Goal: Information Seeking & Learning: Learn about a topic

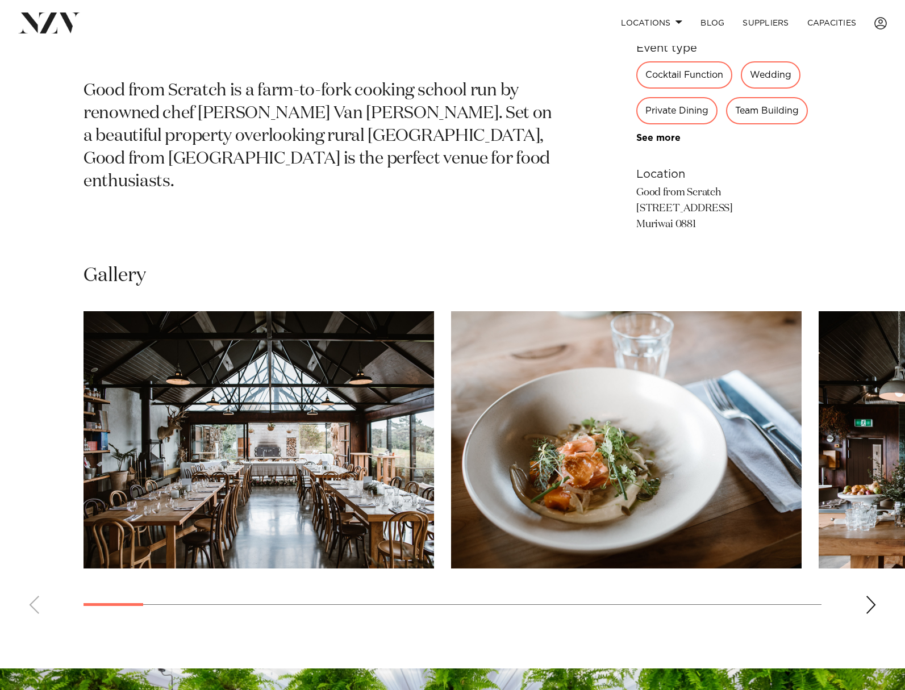
scroll to position [625, 0]
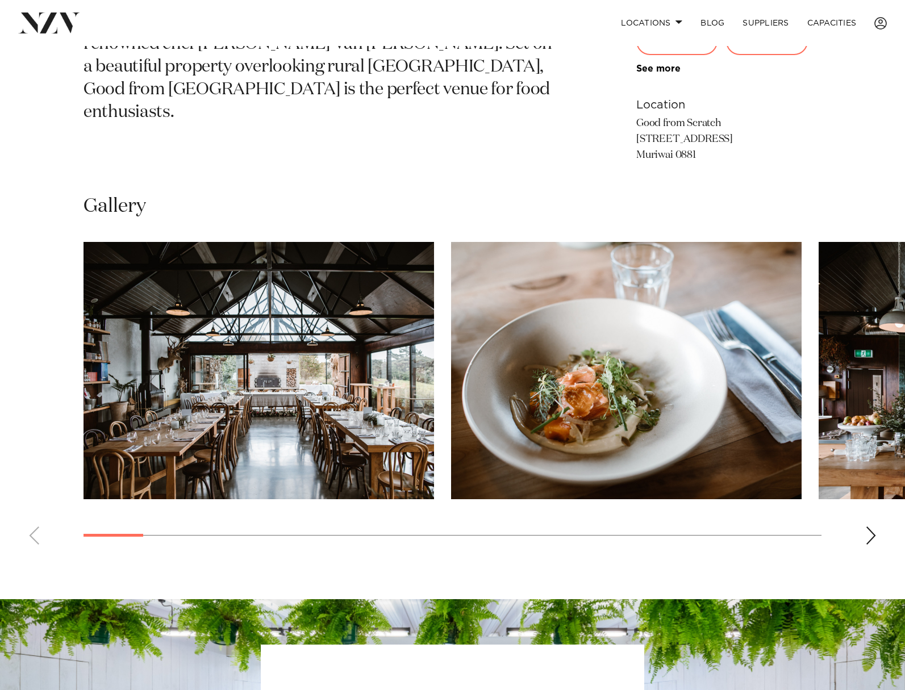
click at [873, 537] on div "Next slide" at bounding box center [870, 535] width 11 height 18
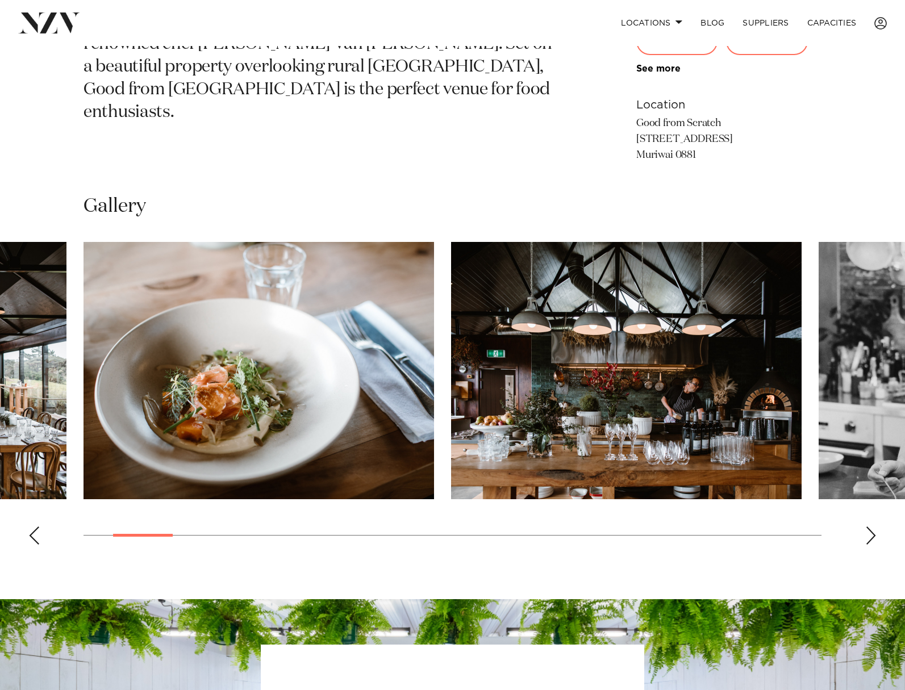
click at [869, 529] on div "Next slide" at bounding box center [870, 535] width 11 height 18
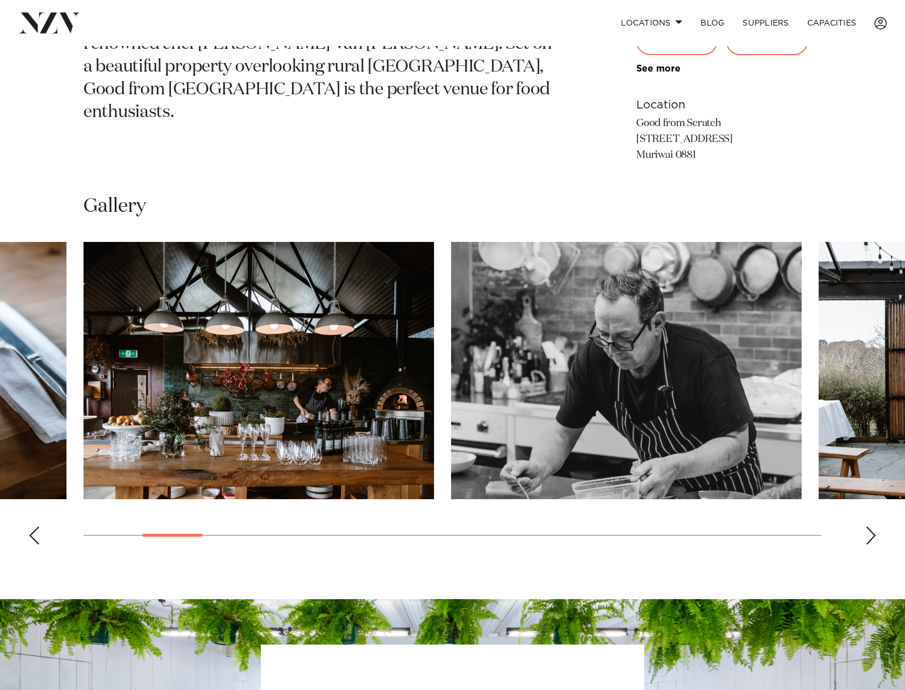
click at [869, 529] on div "Next slide" at bounding box center [870, 535] width 11 height 18
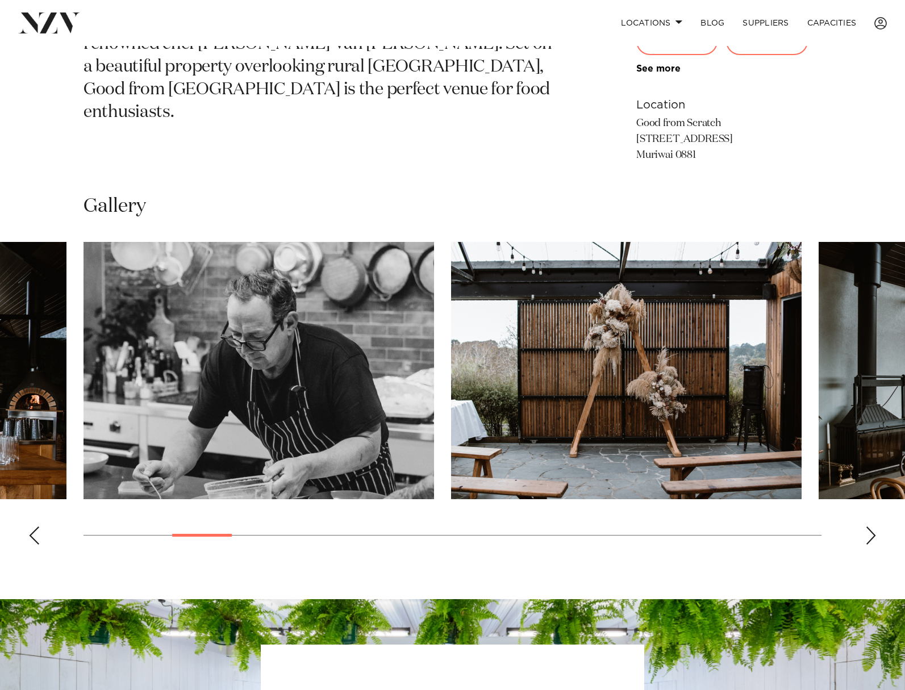
click at [869, 529] on div "Next slide" at bounding box center [870, 535] width 11 height 18
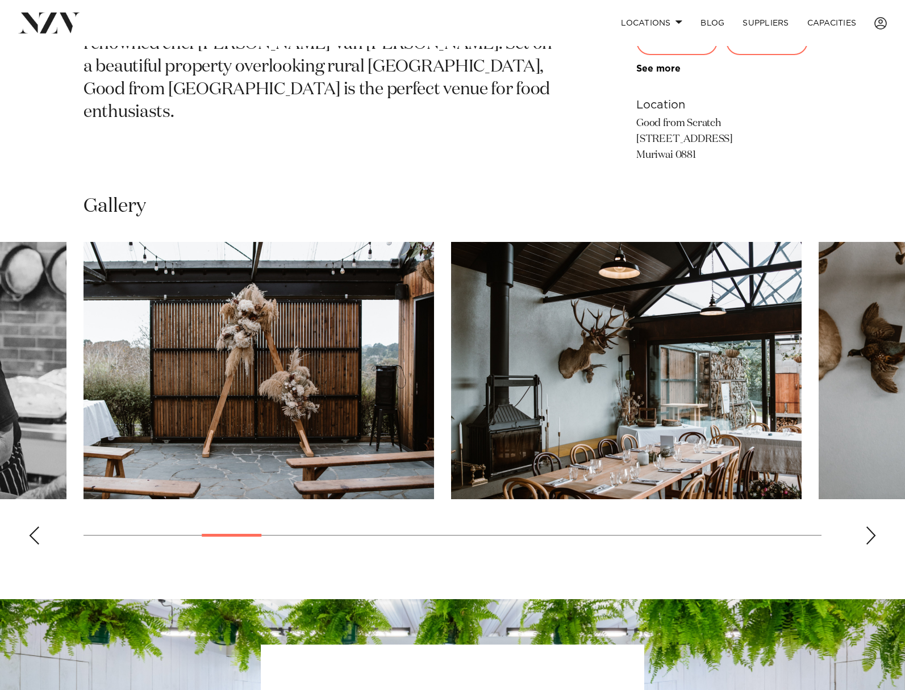
click at [869, 529] on div "Next slide" at bounding box center [870, 535] width 11 height 18
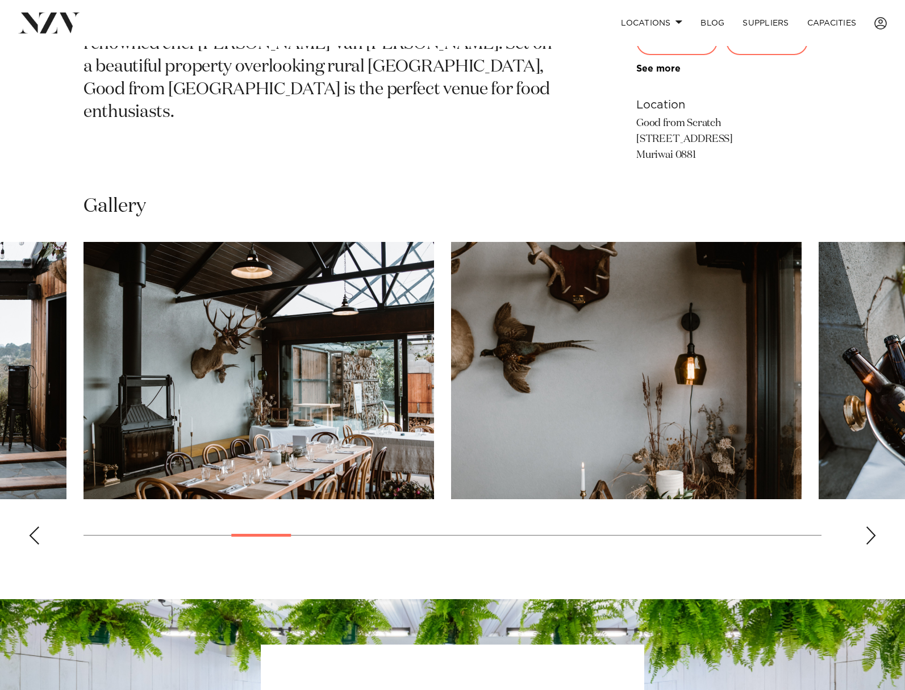
click at [869, 529] on div "Next slide" at bounding box center [870, 535] width 11 height 18
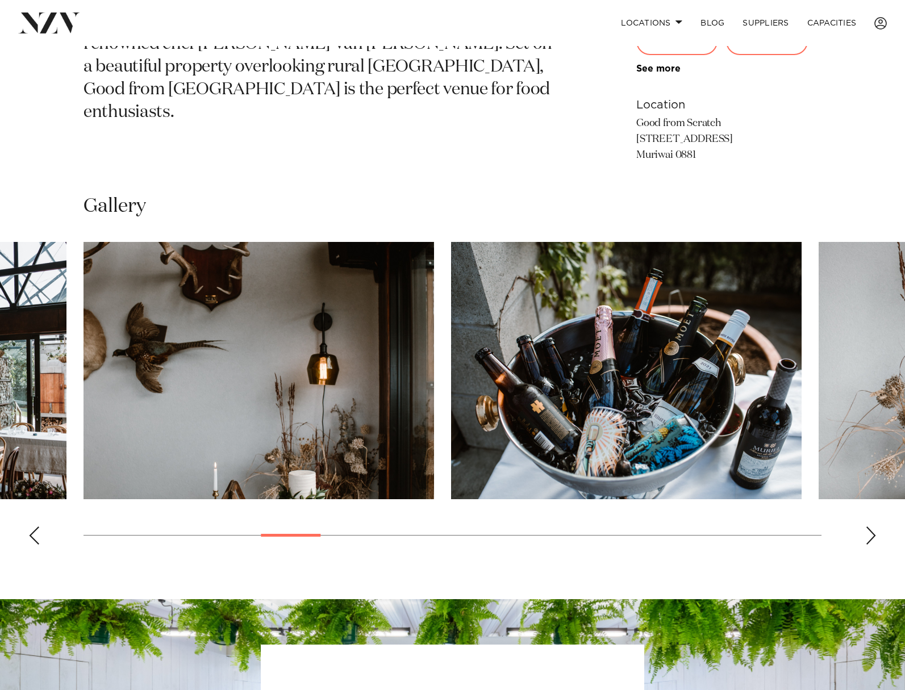
click at [869, 529] on div "Next slide" at bounding box center [870, 535] width 11 height 18
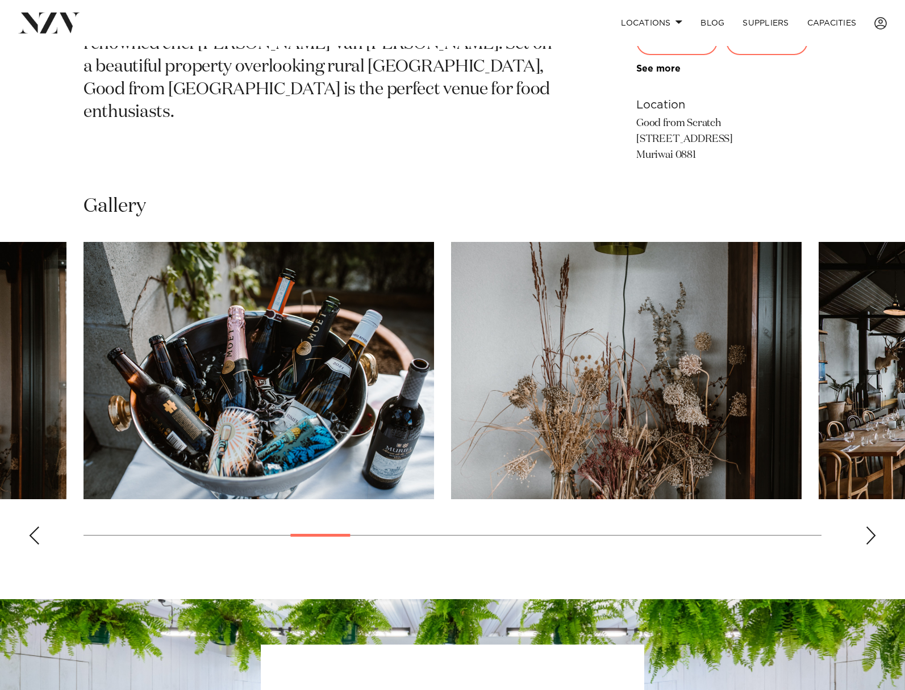
click at [869, 529] on div "Next slide" at bounding box center [870, 535] width 11 height 18
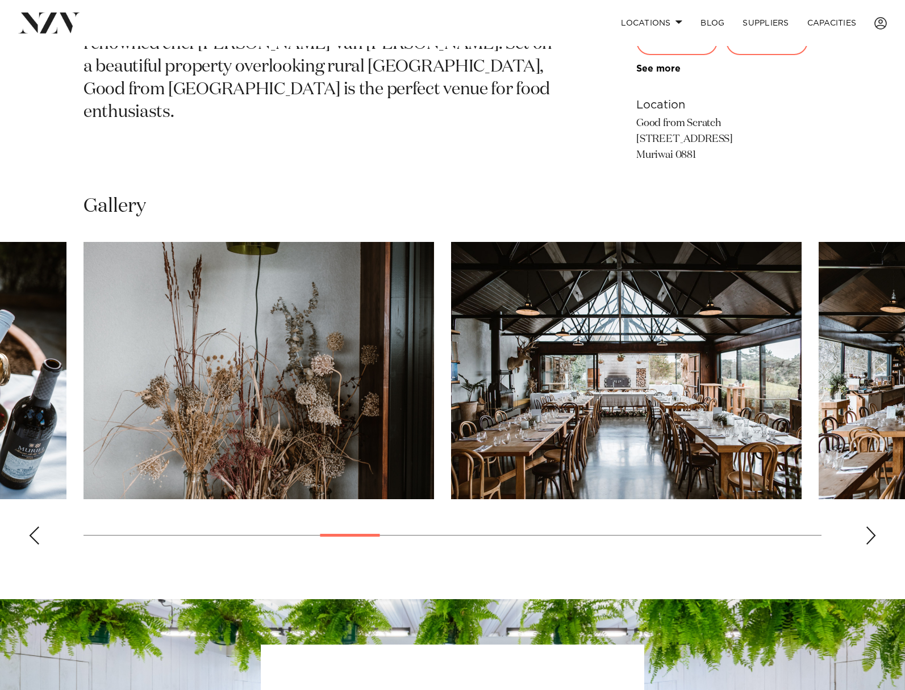
click at [869, 529] on div "Next slide" at bounding box center [870, 535] width 11 height 18
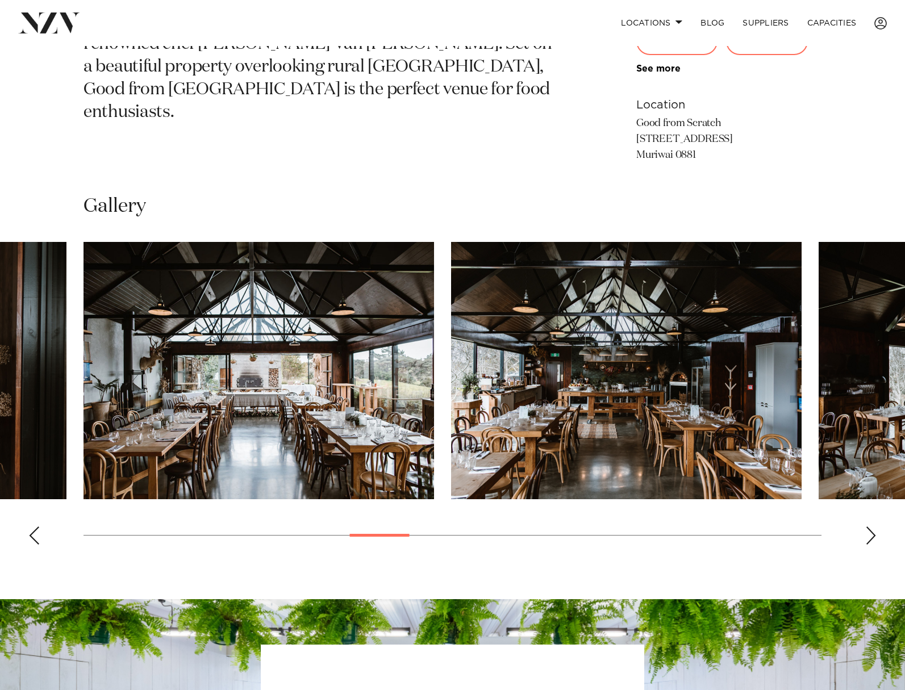
click at [869, 529] on div "Next slide" at bounding box center [870, 535] width 11 height 18
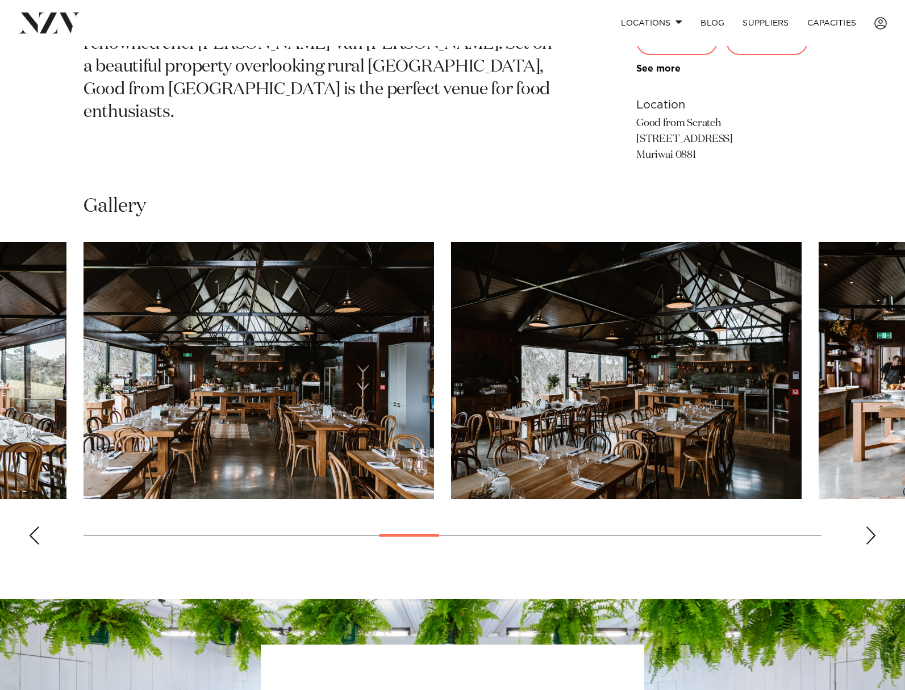
click at [869, 529] on div "Next slide" at bounding box center [870, 535] width 11 height 18
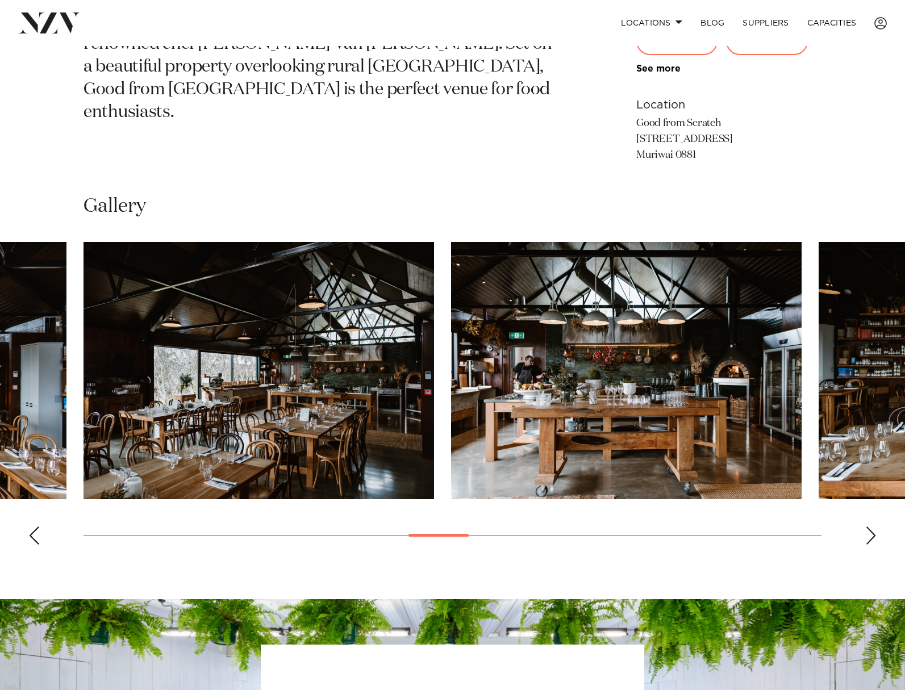
click at [869, 529] on div "Next slide" at bounding box center [870, 535] width 11 height 18
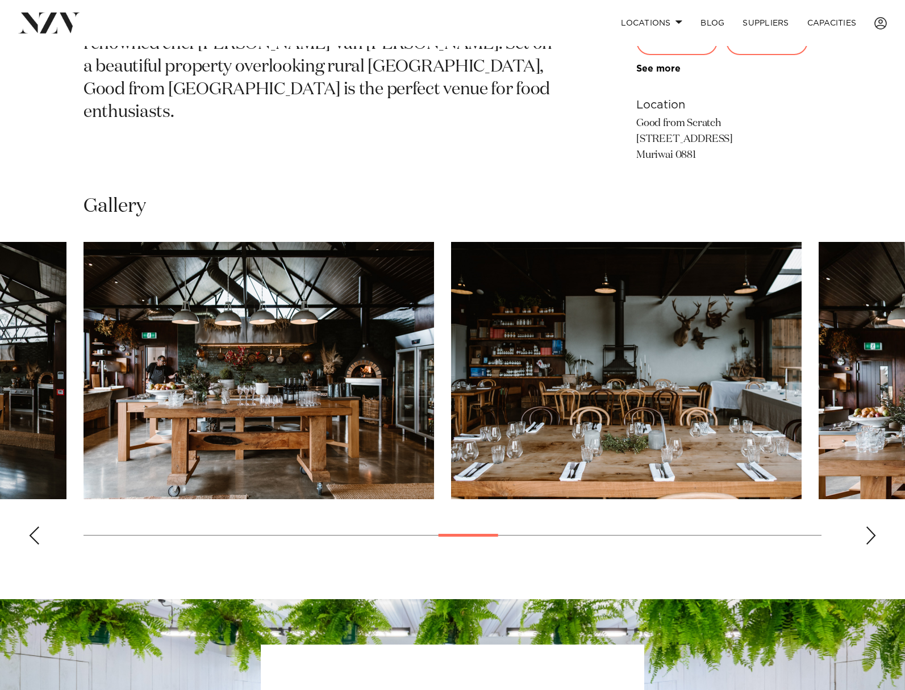
click at [869, 529] on div "Next slide" at bounding box center [870, 535] width 11 height 18
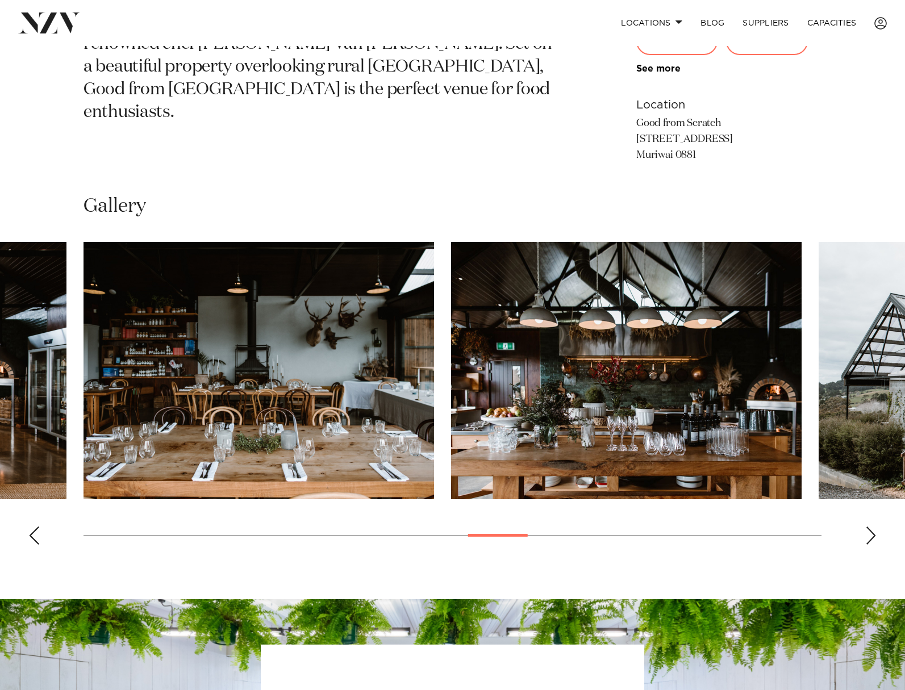
click at [869, 529] on div "Next slide" at bounding box center [870, 535] width 11 height 18
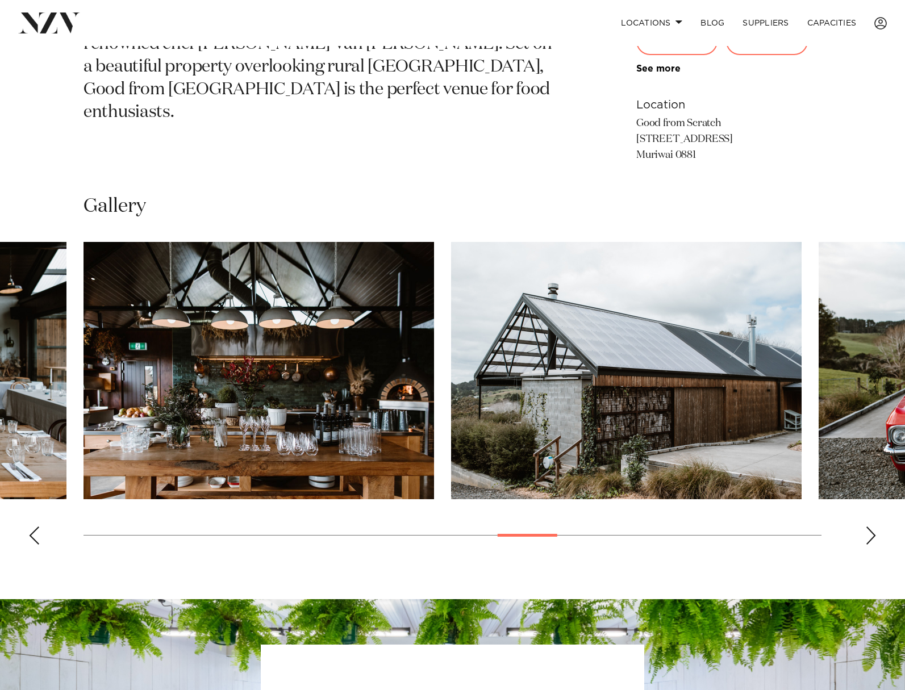
click at [869, 529] on div "Next slide" at bounding box center [870, 535] width 11 height 18
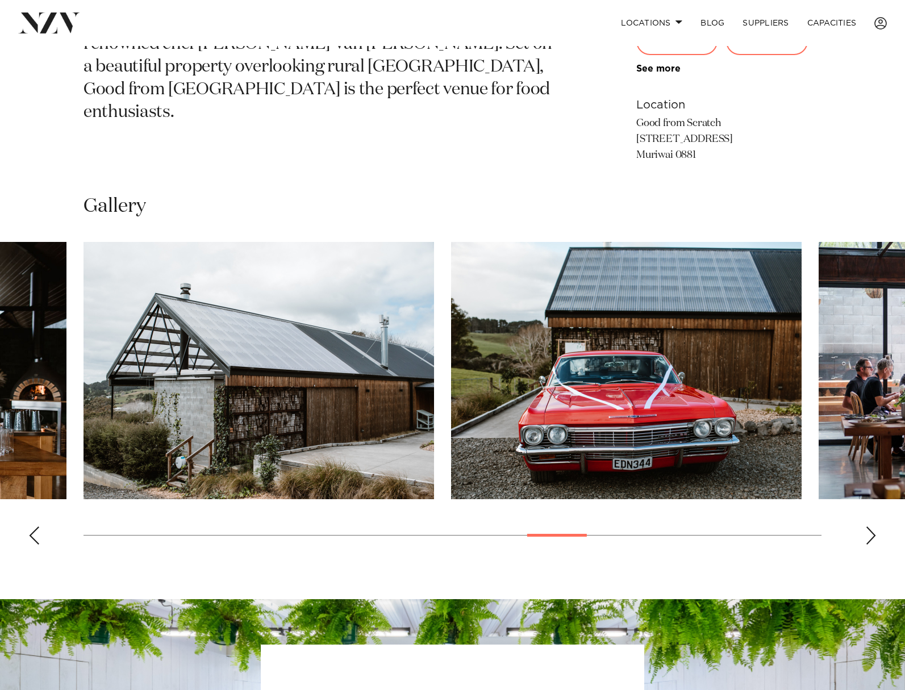
click at [869, 529] on div "Next slide" at bounding box center [870, 535] width 11 height 18
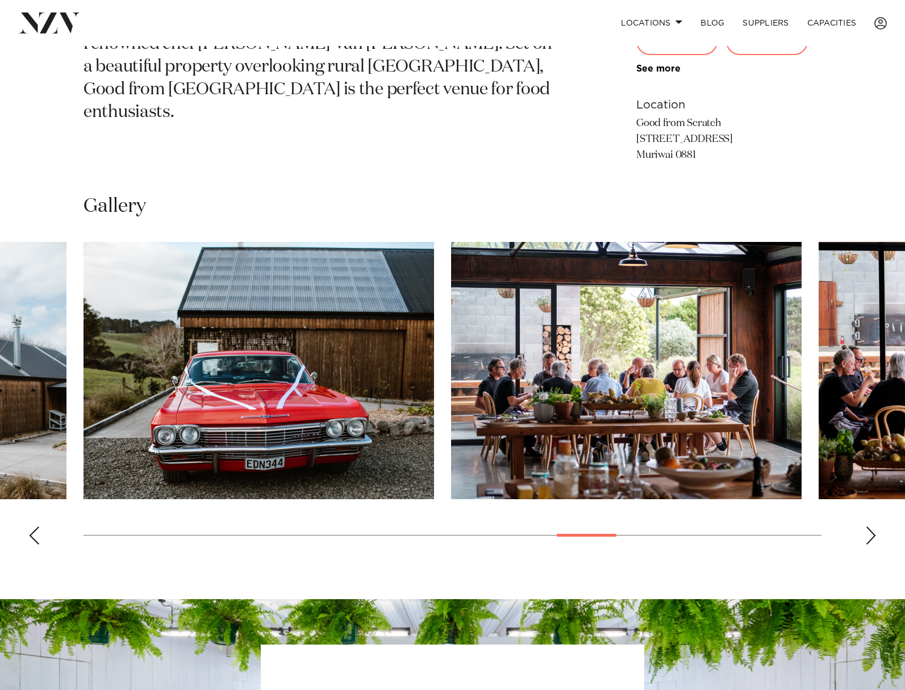
click at [869, 529] on div "Next slide" at bounding box center [870, 535] width 11 height 18
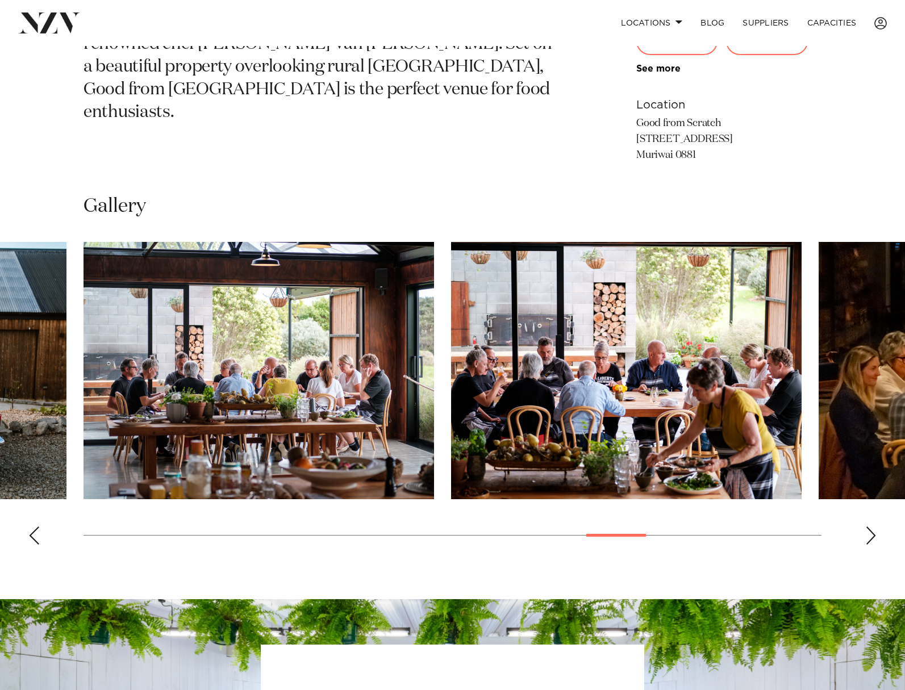
click at [869, 529] on div "Next slide" at bounding box center [870, 535] width 11 height 18
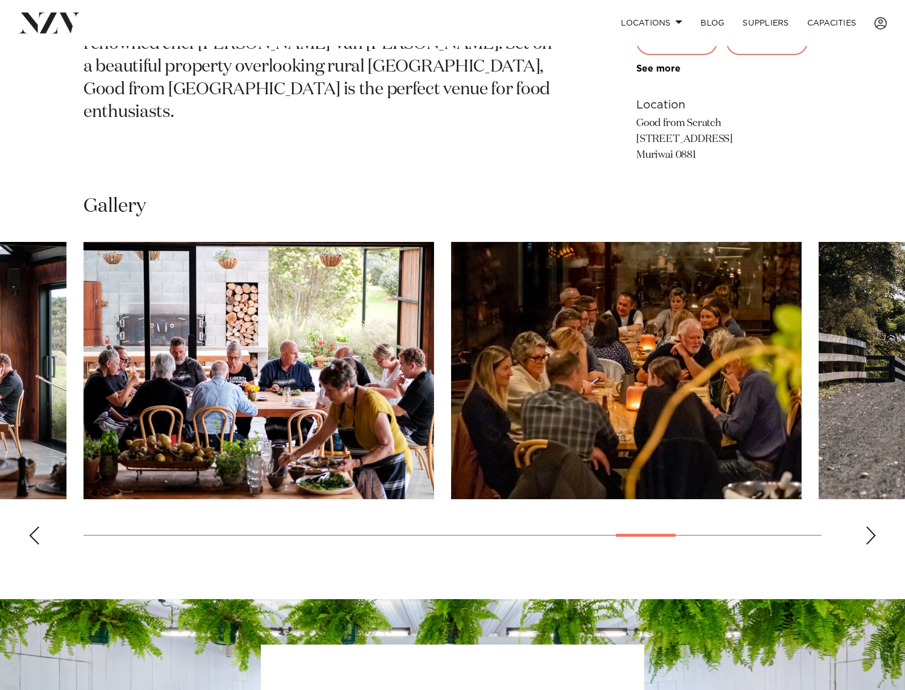
click at [217, 366] on img "19 / 25" at bounding box center [258, 370] width 350 height 257
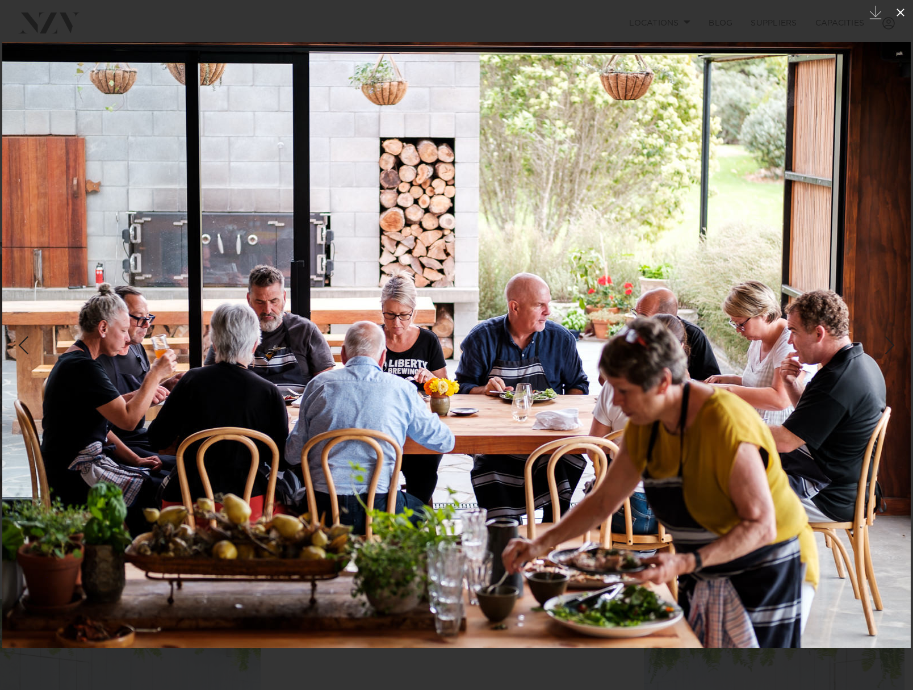
click at [898, 13] on icon at bounding box center [901, 13] width 14 height 14
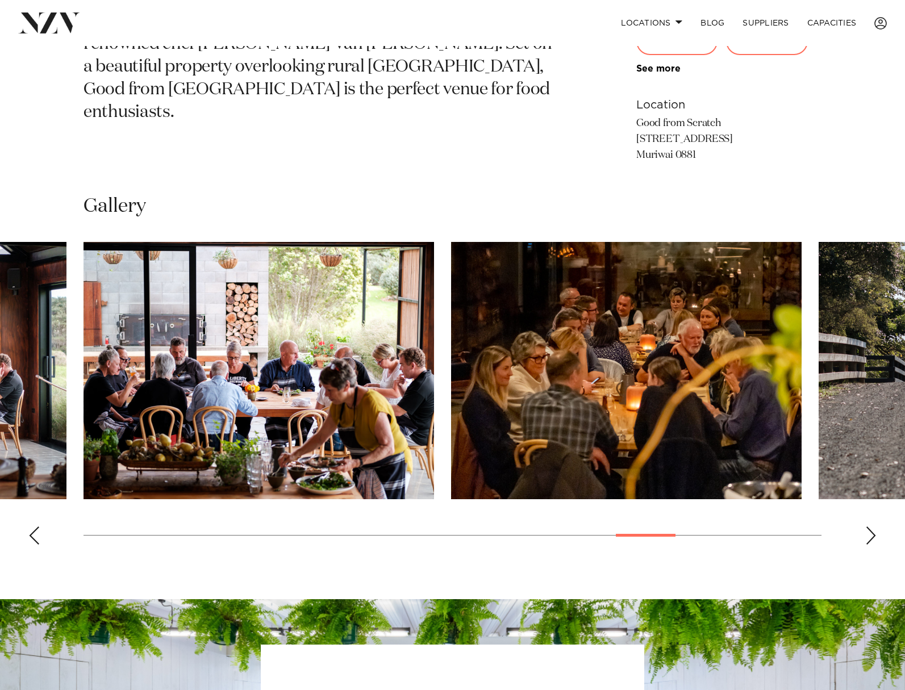
click at [868, 533] on div "Next slide" at bounding box center [870, 535] width 11 height 18
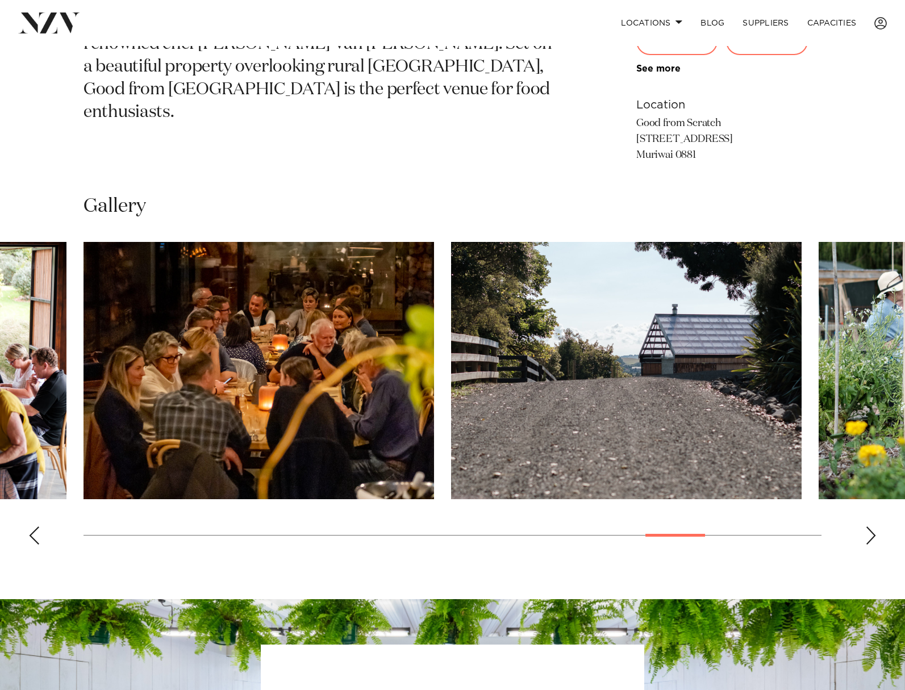
click at [867, 533] on div "Next slide" at bounding box center [870, 535] width 11 height 18
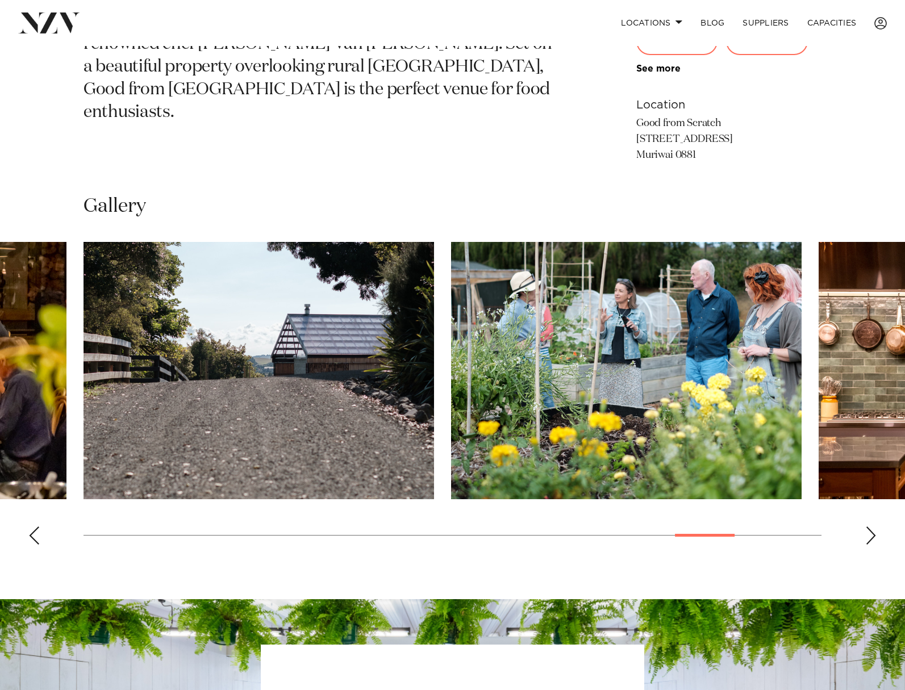
click at [869, 531] on div "Next slide" at bounding box center [870, 535] width 11 height 18
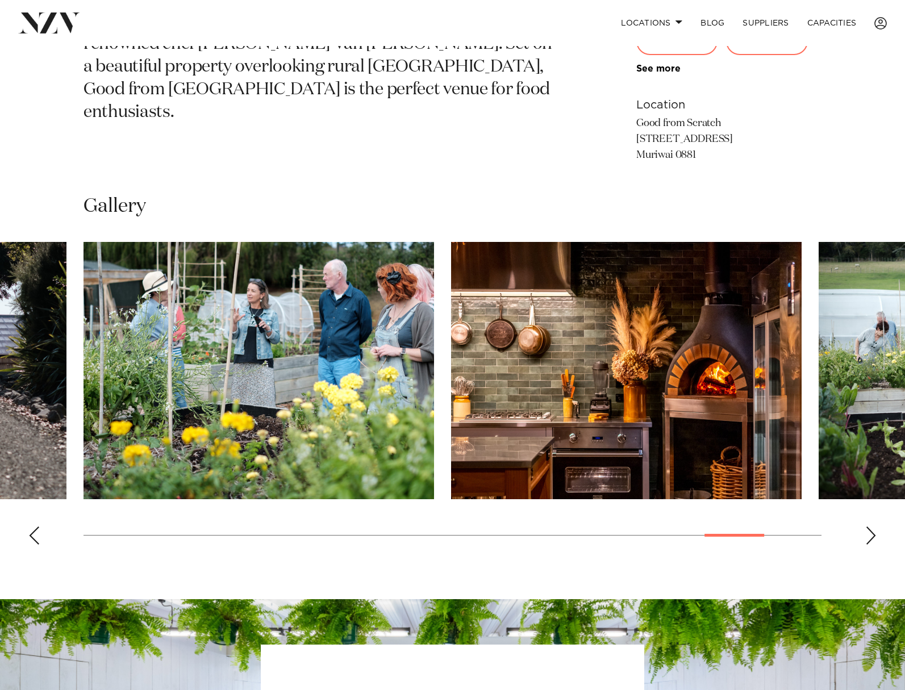
click at [869, 531] on div "Next slide" at bounding box center [870, 535] width 11 height 18
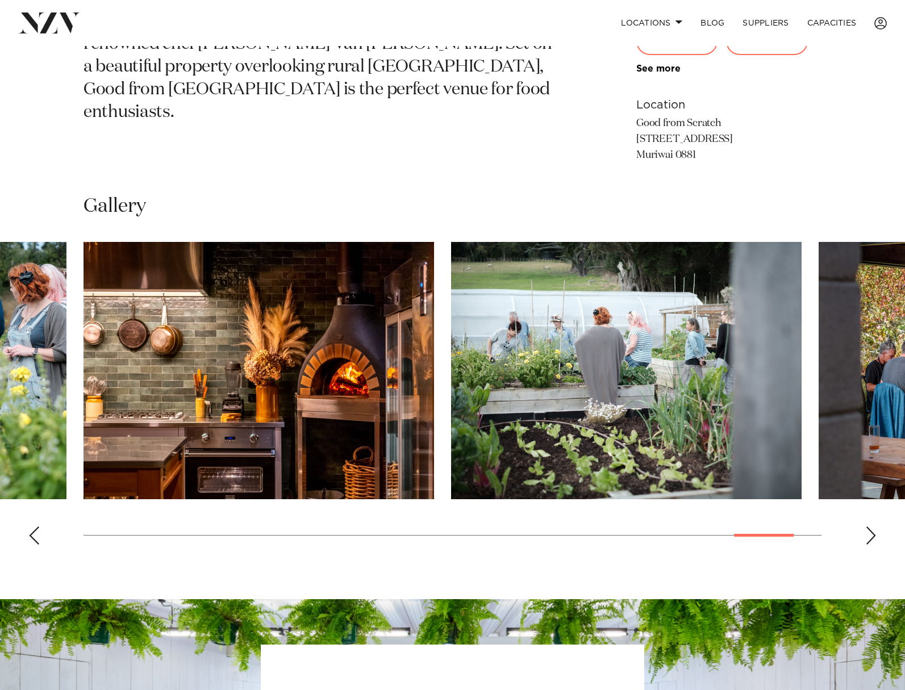
click at [870, 531] on div "Next slide" at bounding box center [870, 535] width 11 height 18
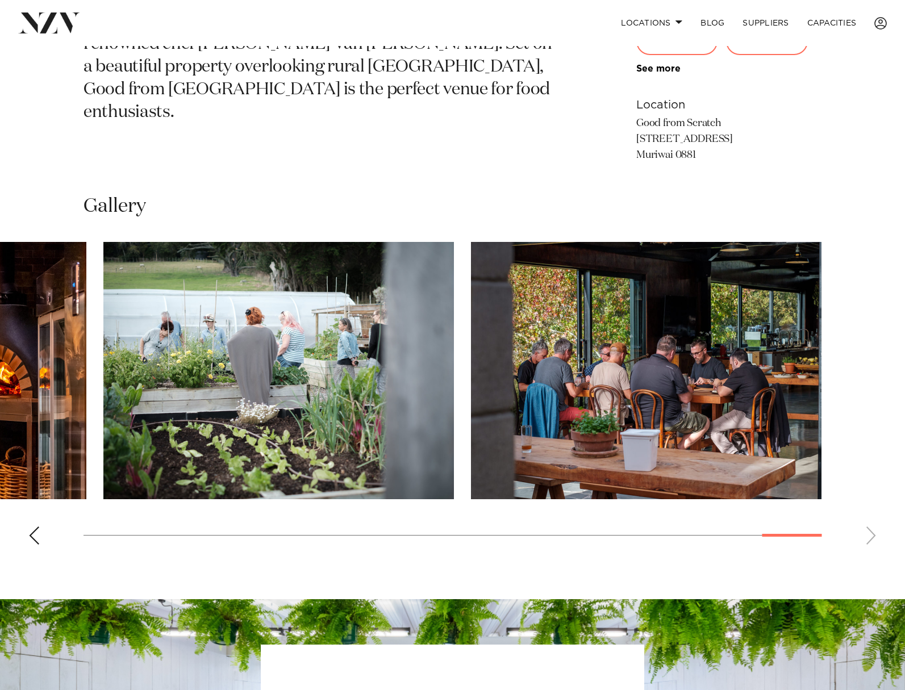
click at [870, 534] on swiper-container at bounding box center [452, 398] width 905 height 312
click at [29, 537] on div "Previous slide" at bounding box center [33, 535] width 11 height 18
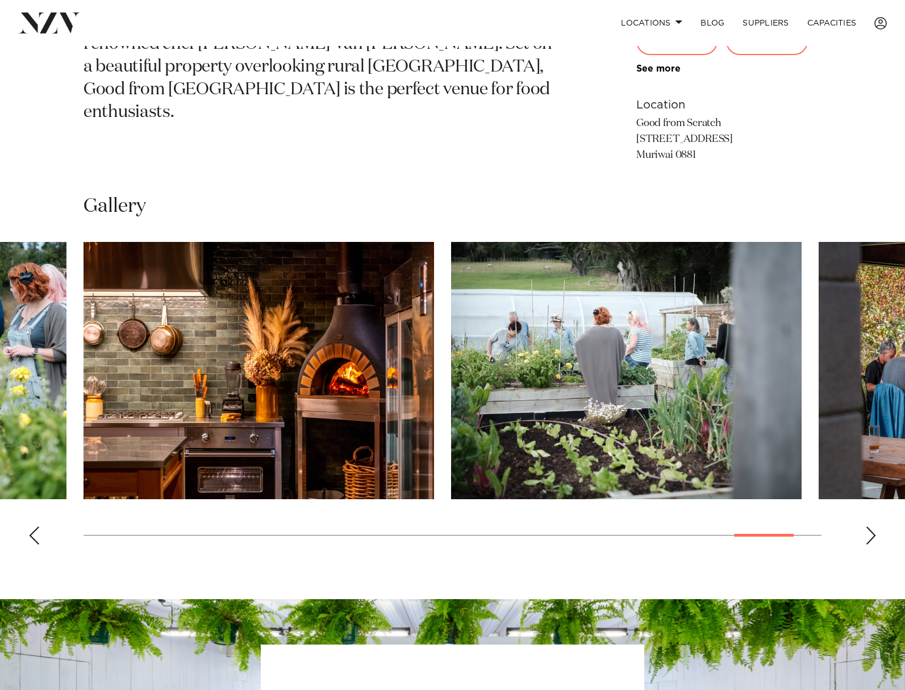
click at [31, 535] on div "Previous slide" at bounding box center [33, 535] width 11 height 18
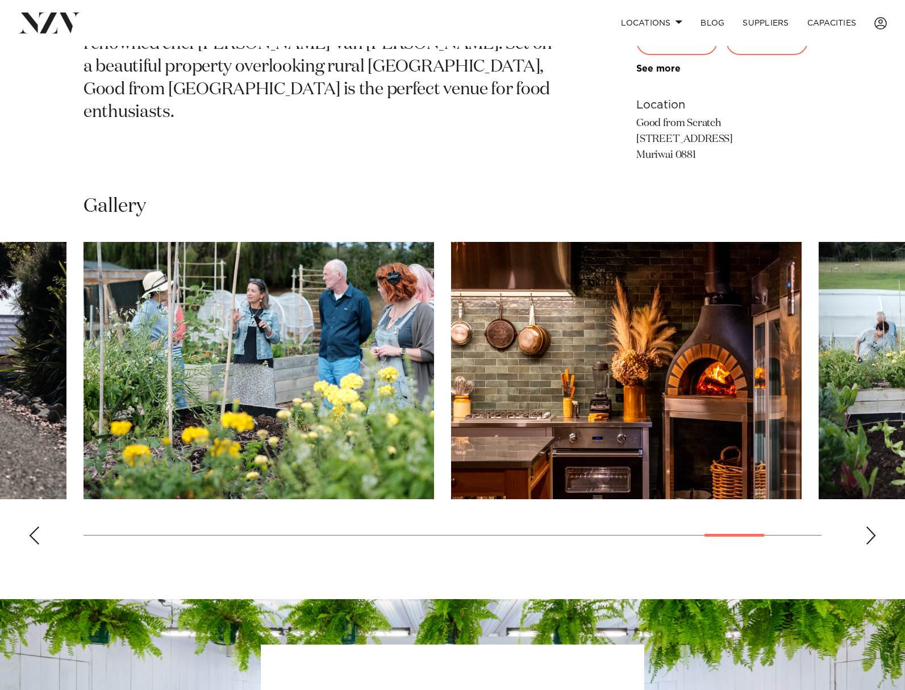
click at [32, 535] on div "Previous slide" at bounding box center [33, 535] width 11 height 18
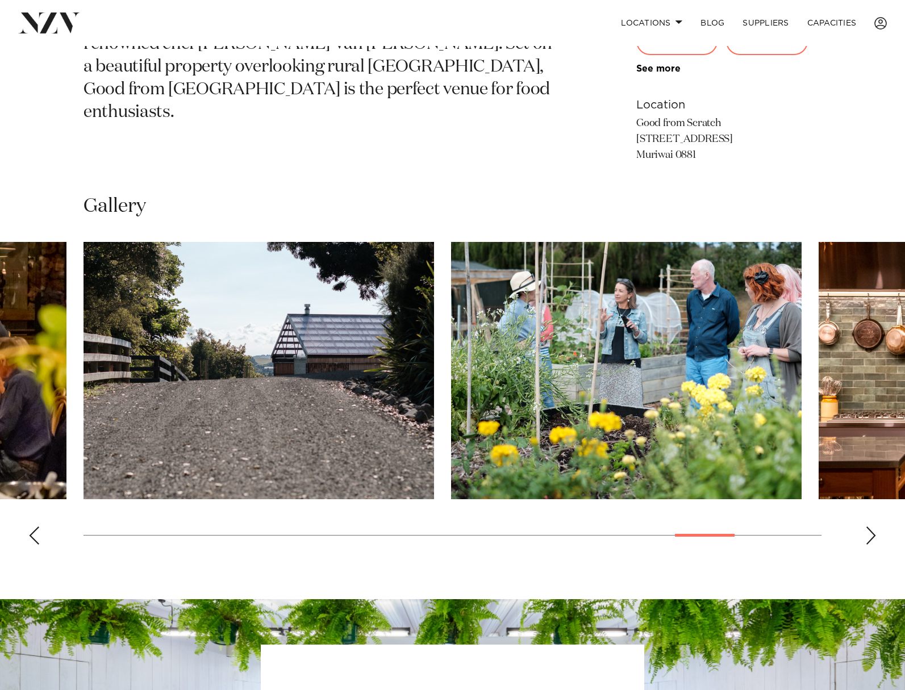
click at [32, 535] on div "Previous slide" at bounding box center [33, 535] width 11 height 18
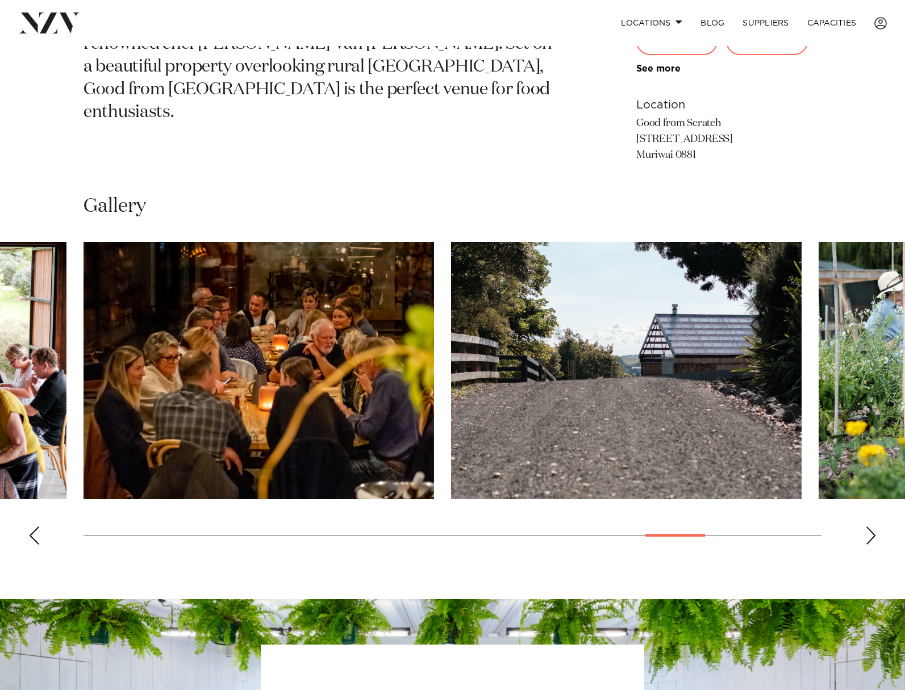
click at [32, 535] on div "Previous slide" at bounding box center [33, 535] width 11 height 18
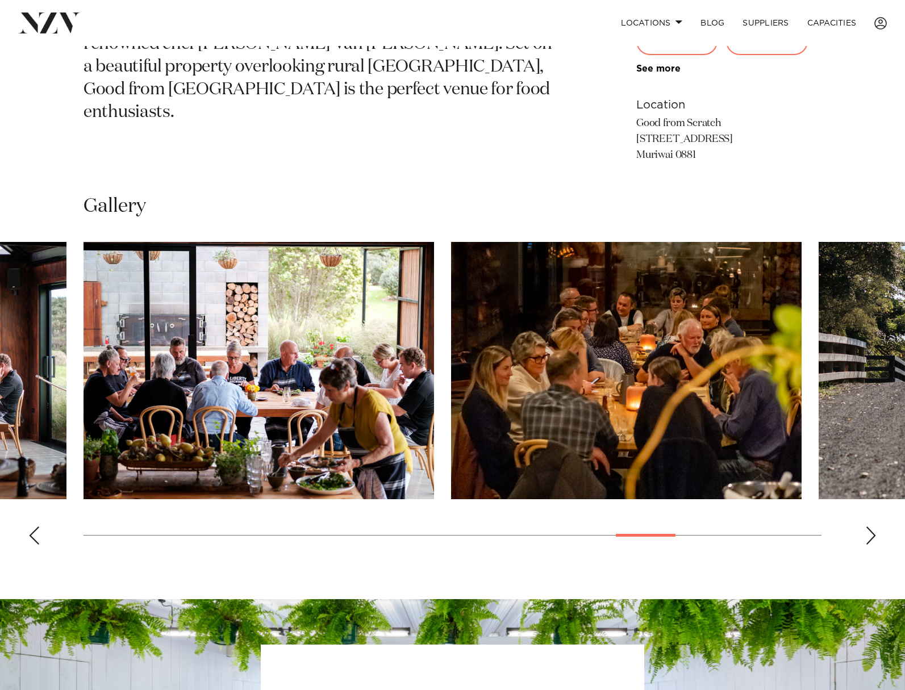
click at [32, 535] on div "Previous slide" at bounding box center [33, 535] width 11 height 18
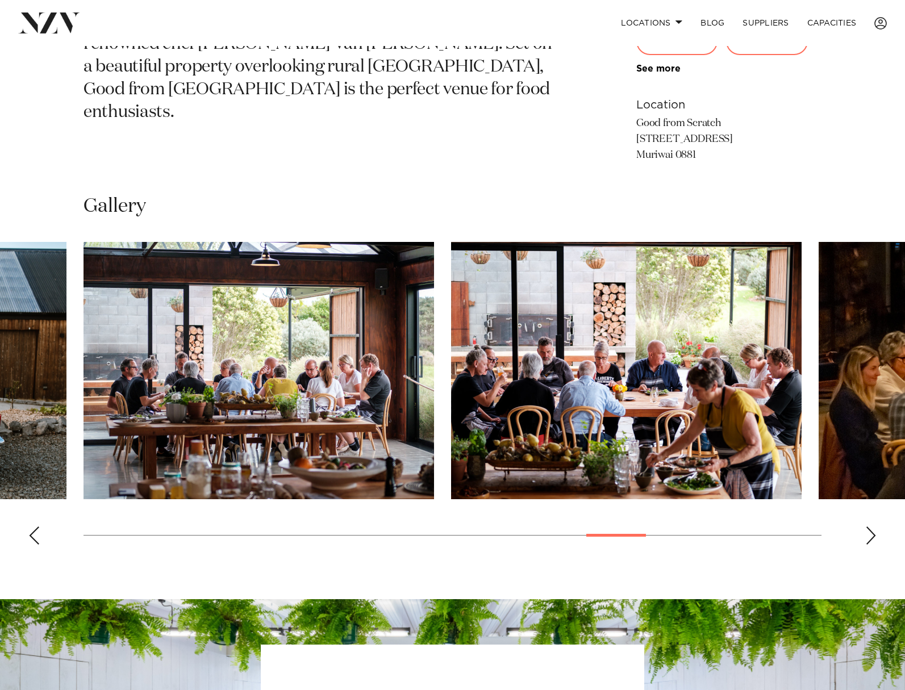
click at [35, 535] on div "Previous slide" at bounding box center [33, 535] width 11 height 18
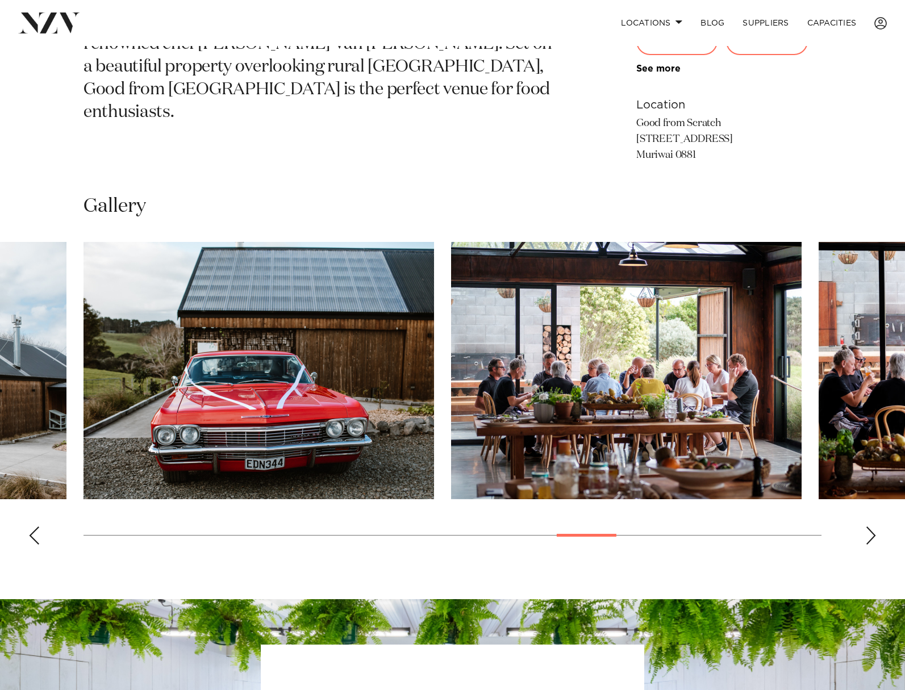
click at [35, 534] on div "Previous slide" at bounding box center [33, 535] width 11 height 18
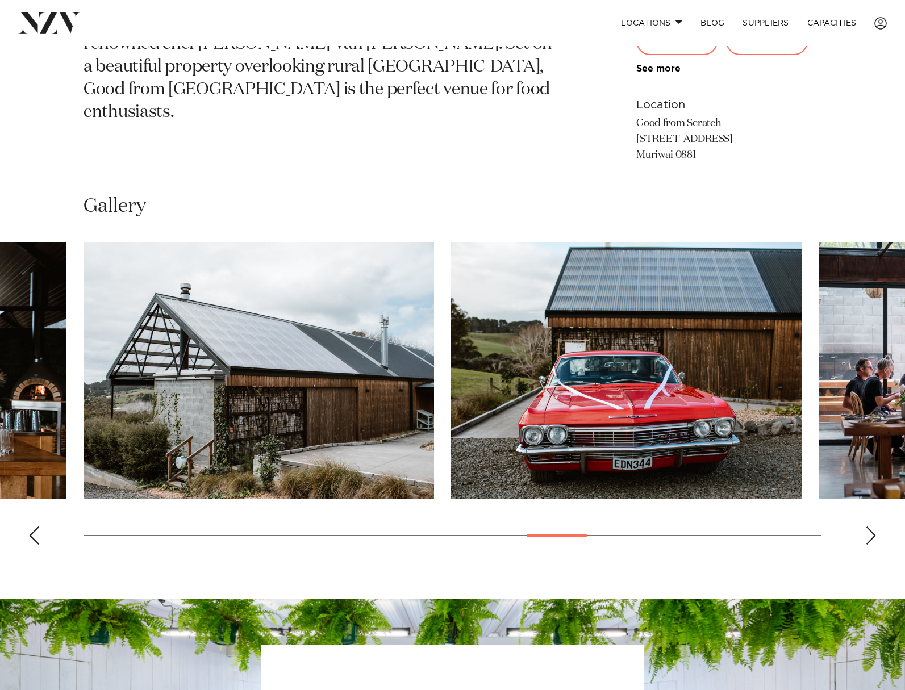
click at [32, 538] on div "Previous slide" at bounding box center [33, 535] width 11 height 18
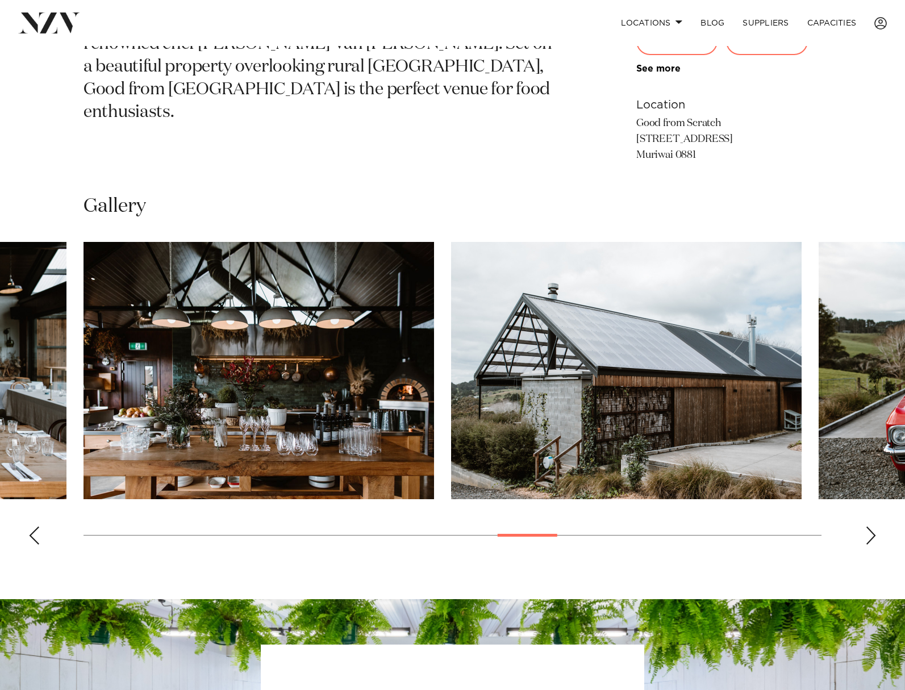
click at [32, 538] on div "Previous slide" at bounding box center [33, 535] width 11 height 18
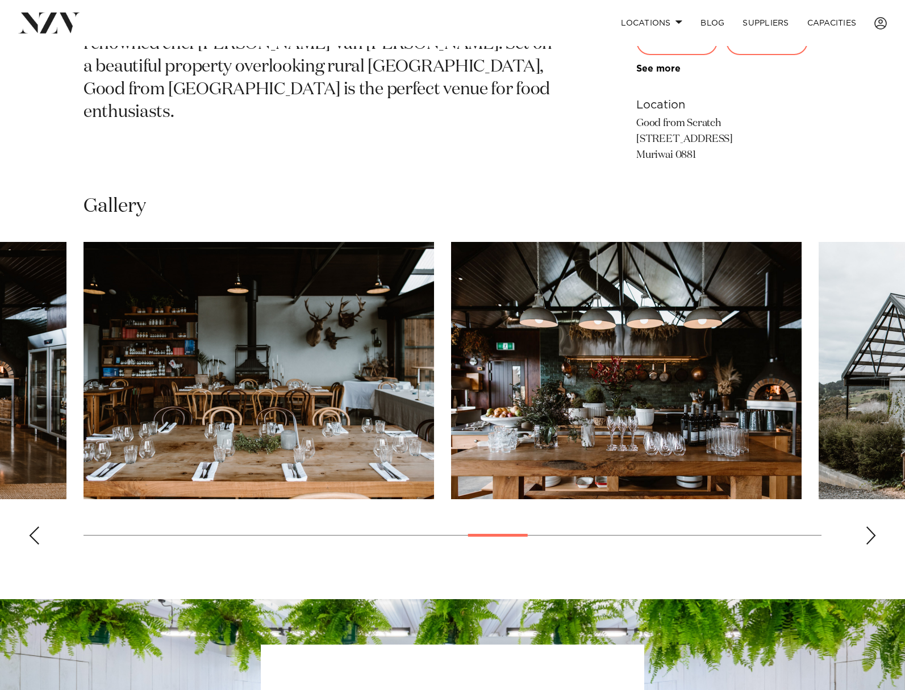
click at [32, 538] on div "Previous slide" at bounding box center [33, 535] width 11 height 18
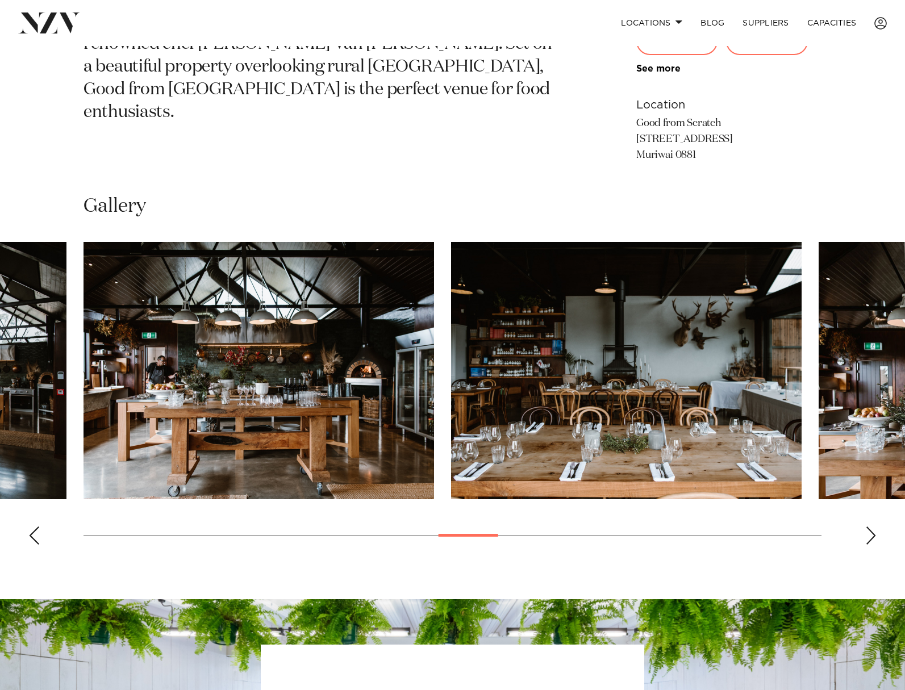
click at [32, 538] on div "Previous slide" at bounding box center [33, 535] width 11 height 18
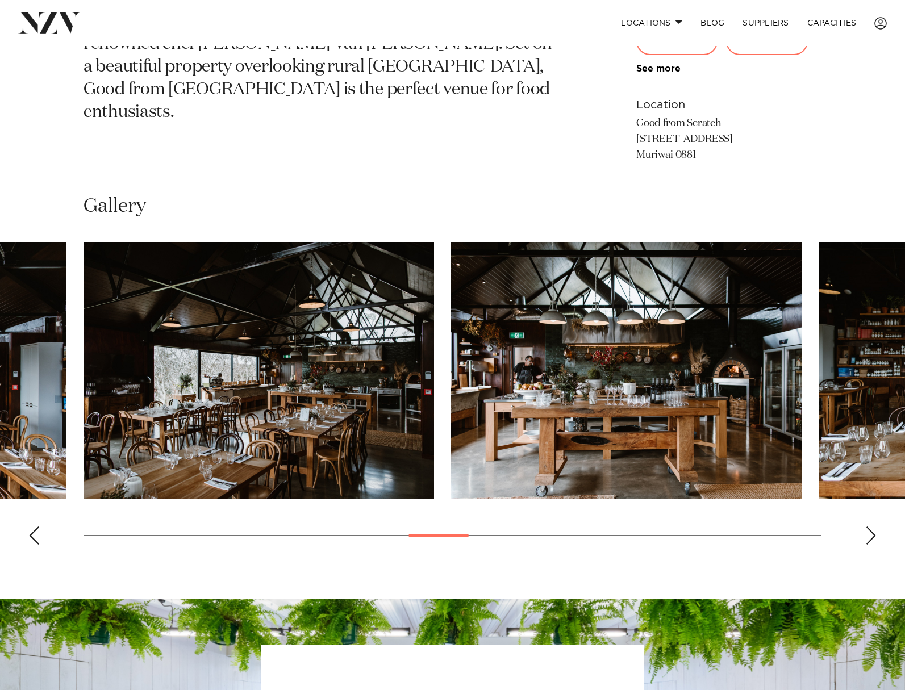
click at [32, 538] on div "Previous slide" at bounding box center [33, 535] width 11 height 18
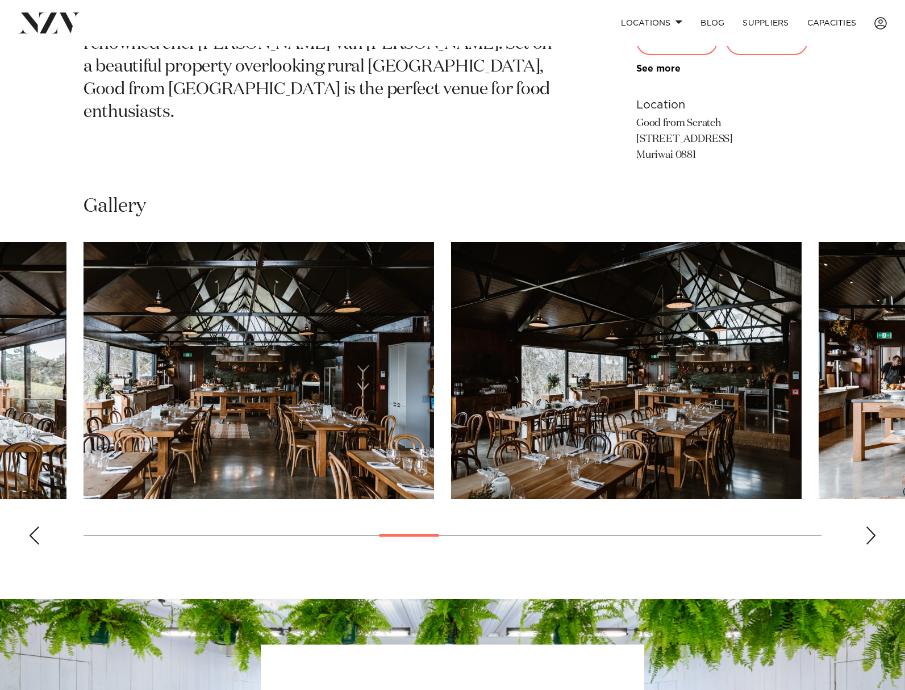
click at [32, 538] on div "Previous slide" at bounding box center [33, 535] width 11 height 18
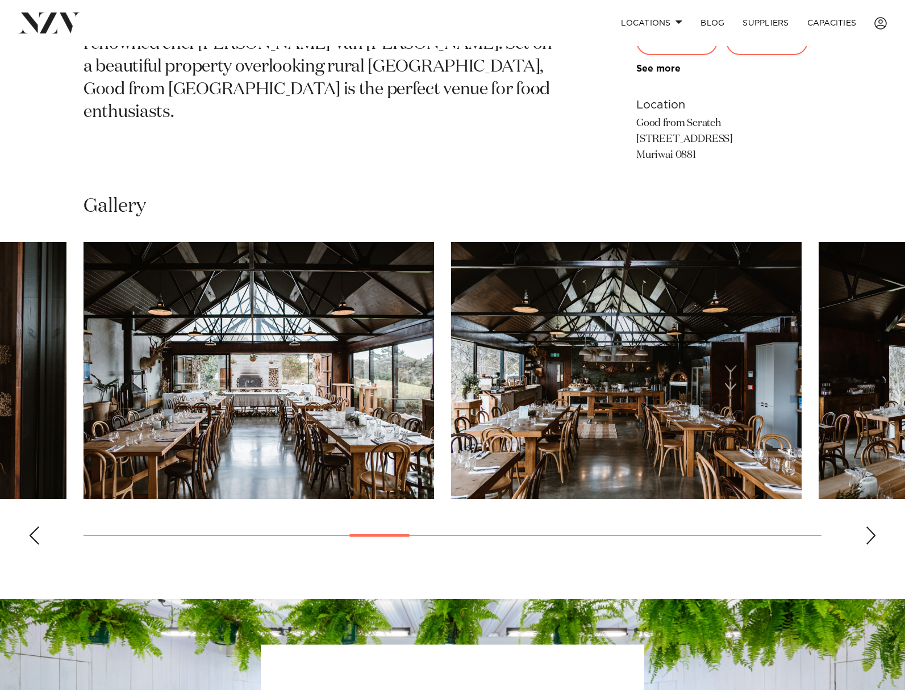
click at [34, 534] on div "Previous slide" at bounding box center [33, 535] width 11 height 18
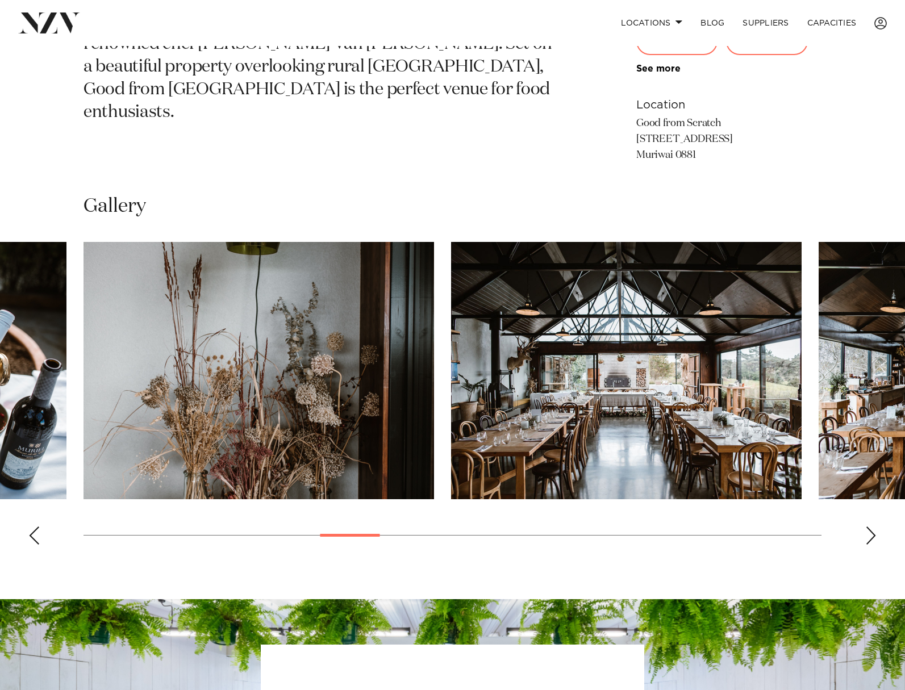
click at [34, 534] on div "Previous slide" at bounding box center [33, 535] width 11 height 18
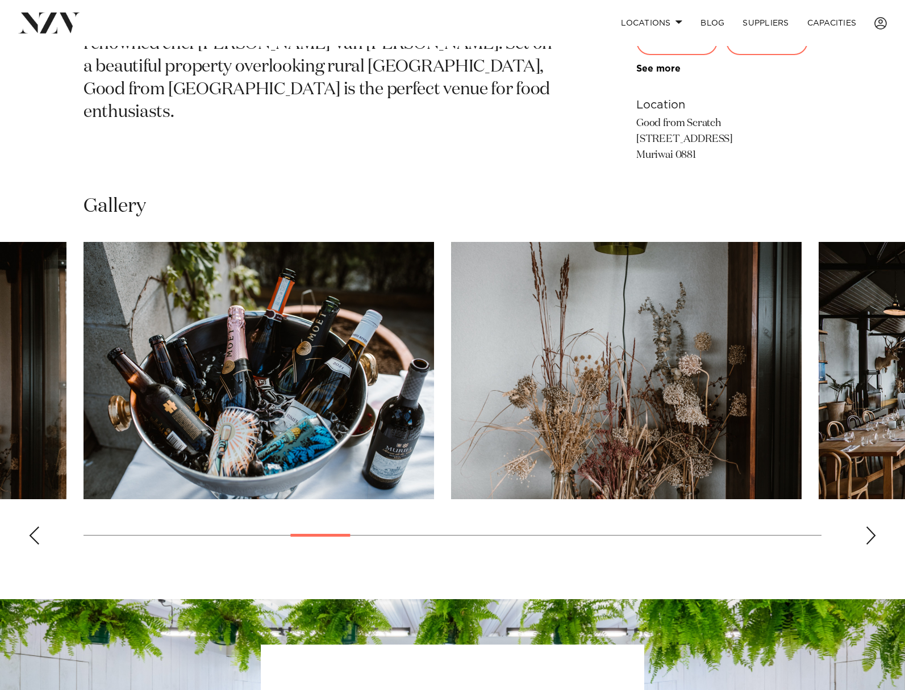
click at [32, 533] on div "Previous slide" at bounding box center [33, 535] width 11 height 18
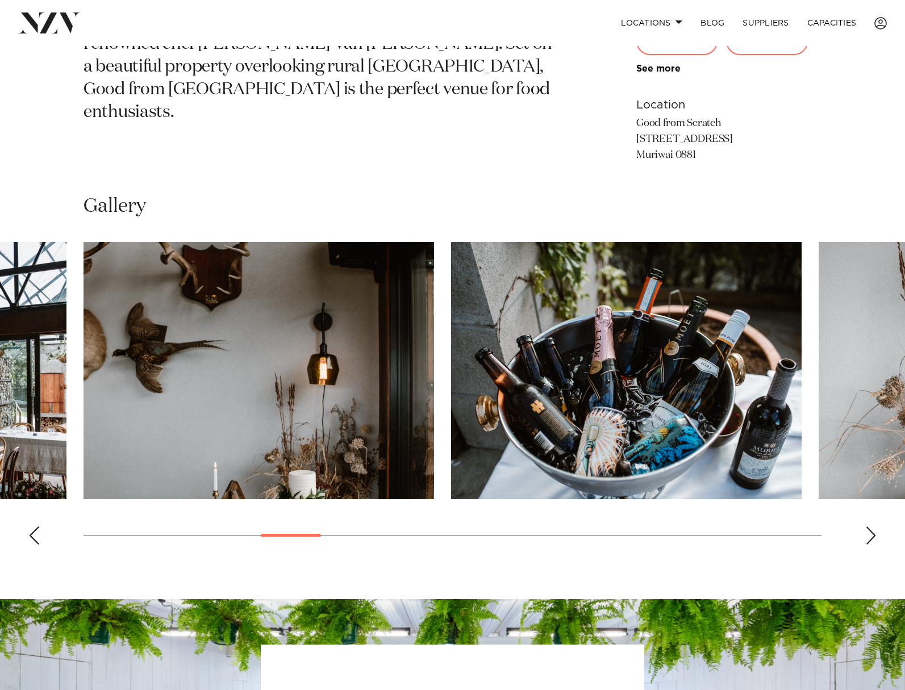
click at [32, 532] on div "Previous slide" at bounding box center [33, 535] width 11 height 18
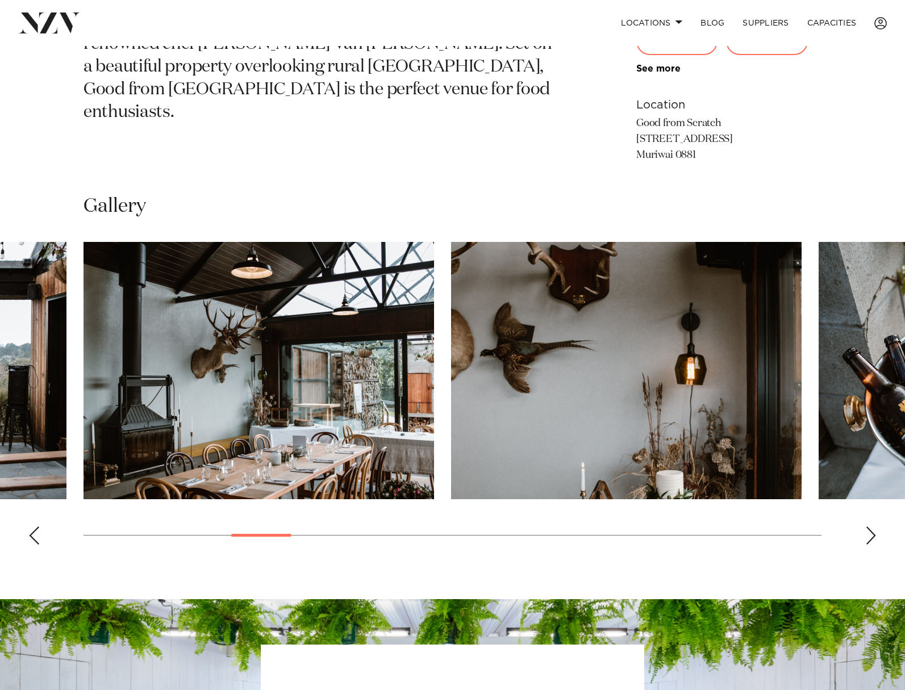
click at [31, 534] on div "Previous slide" at bounding box center [33, 535] width 11 height 18
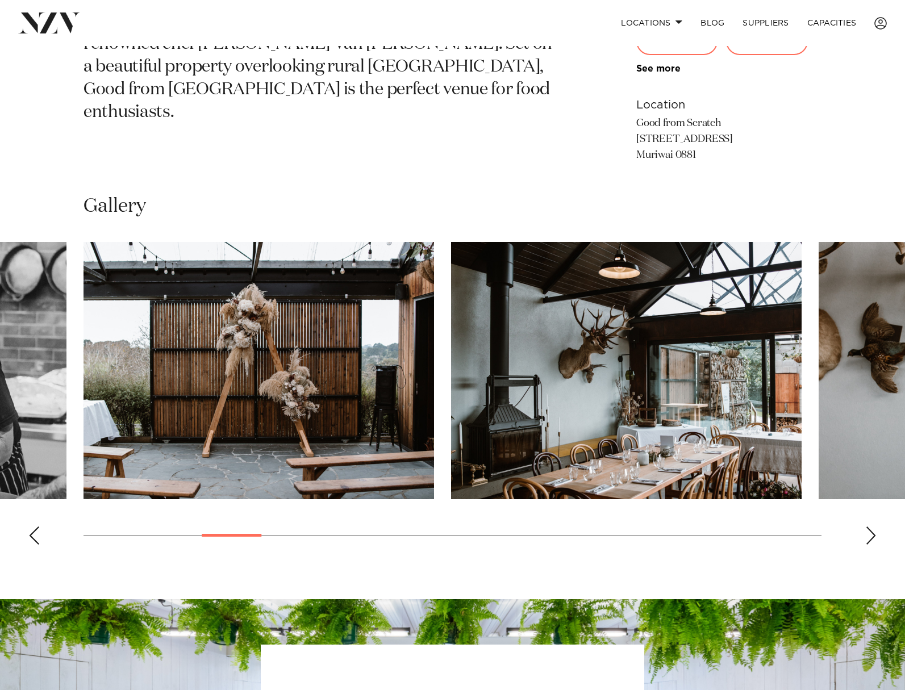
click at [31, 536] on div "Previous slide" at bounding box center [33, 535] width 11 height 18
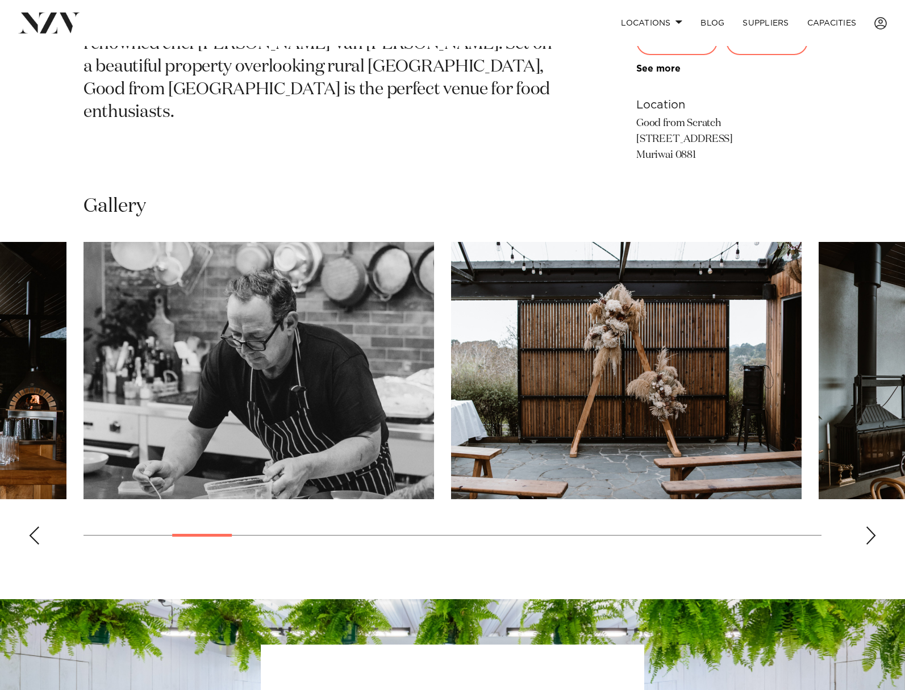
click at [32, 533] on div "Previous slide" at bounding box center [33, 535] width 11 height 18
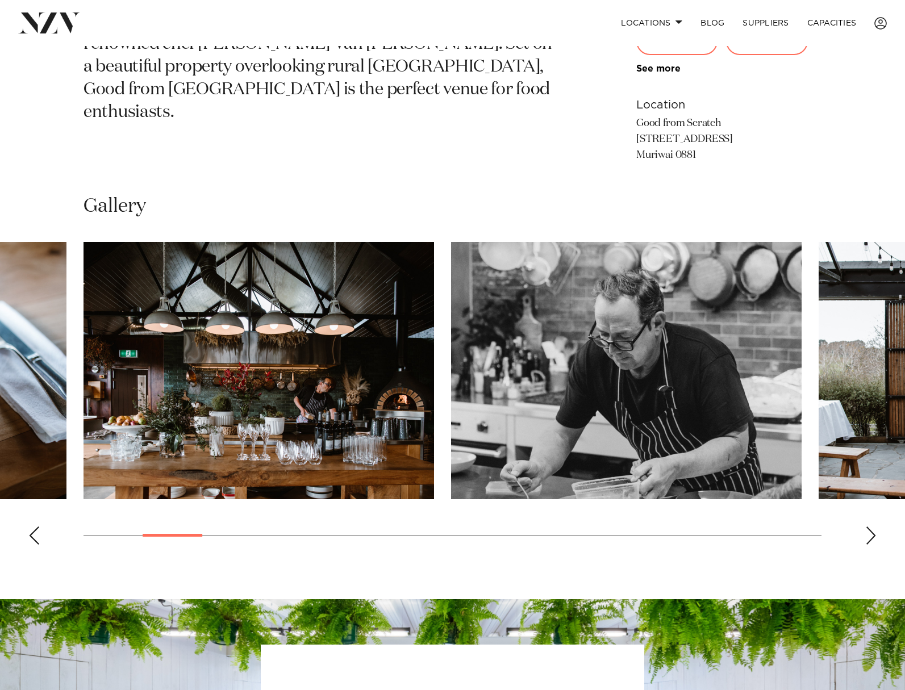
click at [33, 535] on div "Previous slide" at bounding box center [33, 535] width 11 height 18
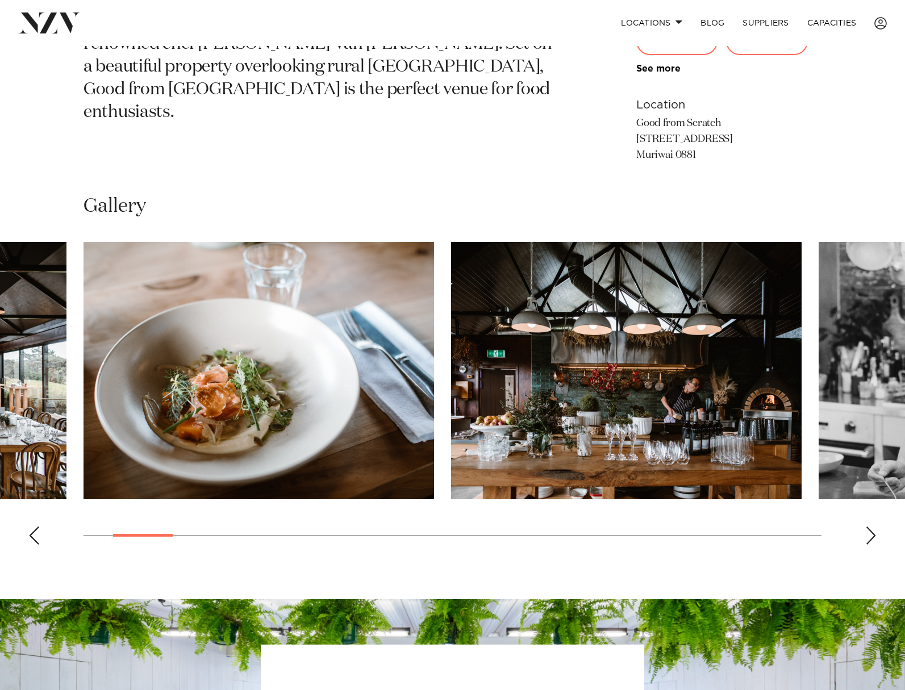
click at [871, 533] on div "Next slide" at bounding box center [870, 535] width 11 height 18
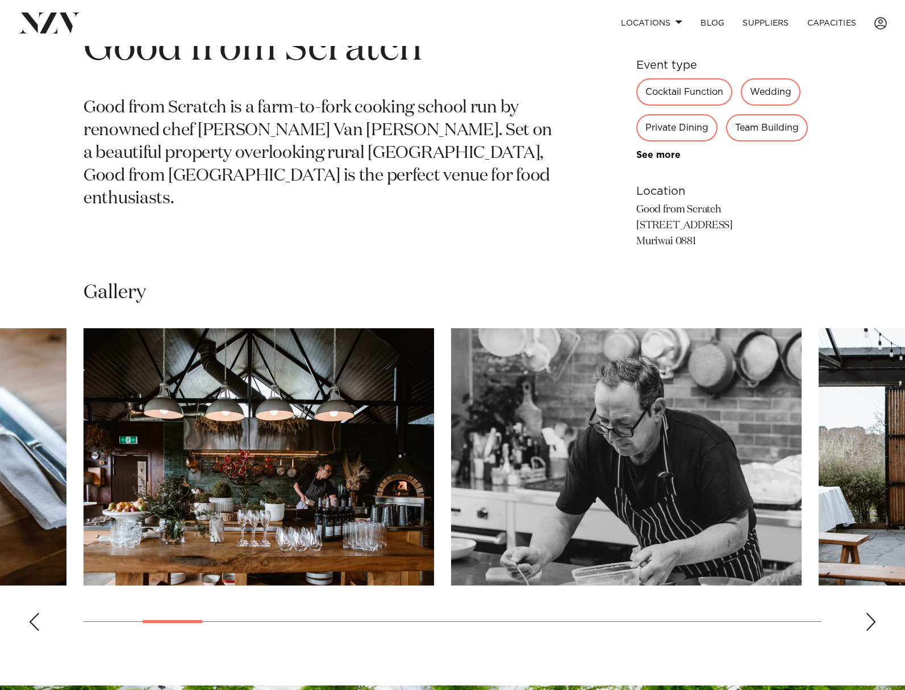
scroll to position [545, 0]
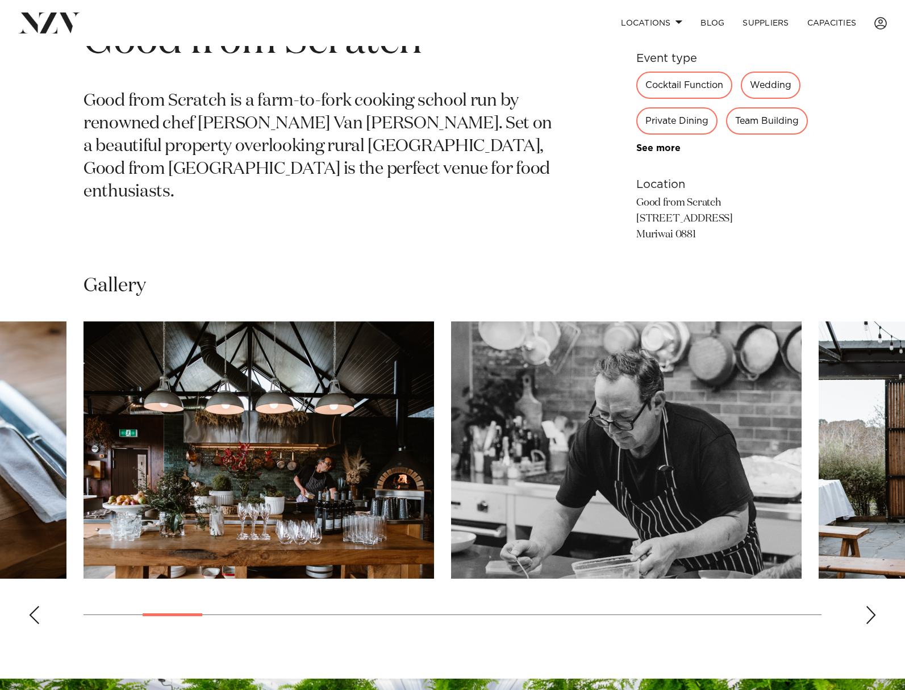
click at [865, 617] on div "Next slide" at bounding box center [870, 615] width 11 height 18
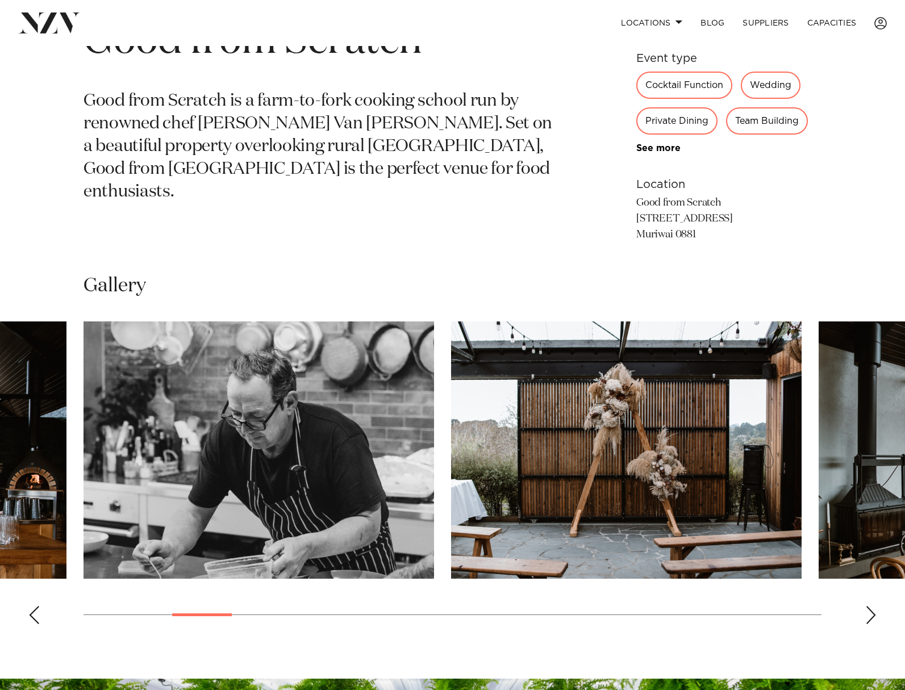
click at [870, 617] on div "Next slide" at bounding box center [870, 615] width 11 height 18
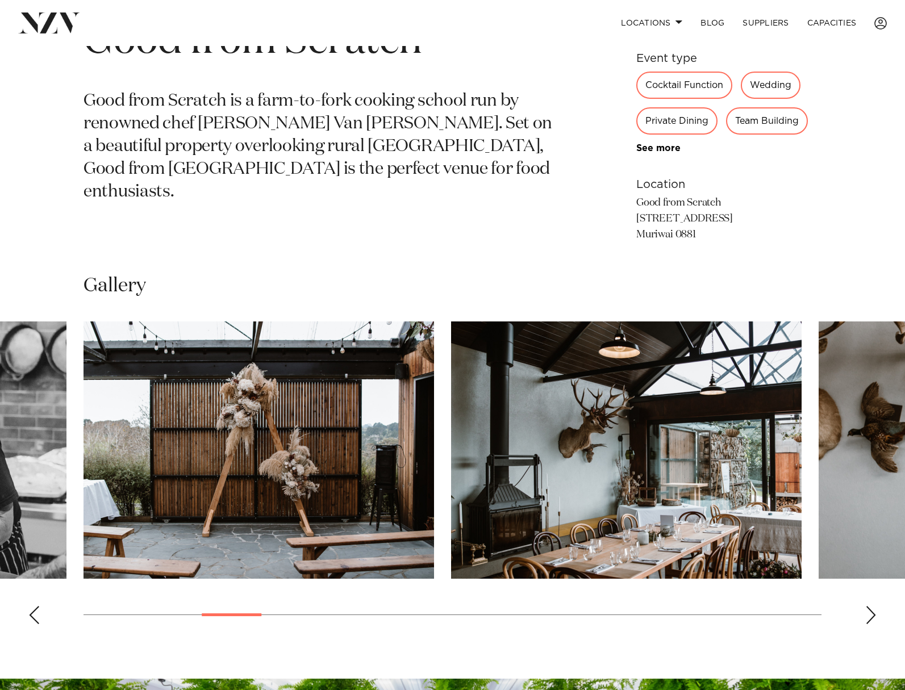
click at [871, 613] on div "Next slide" at bounding box center [870, 615] width 11 height 18
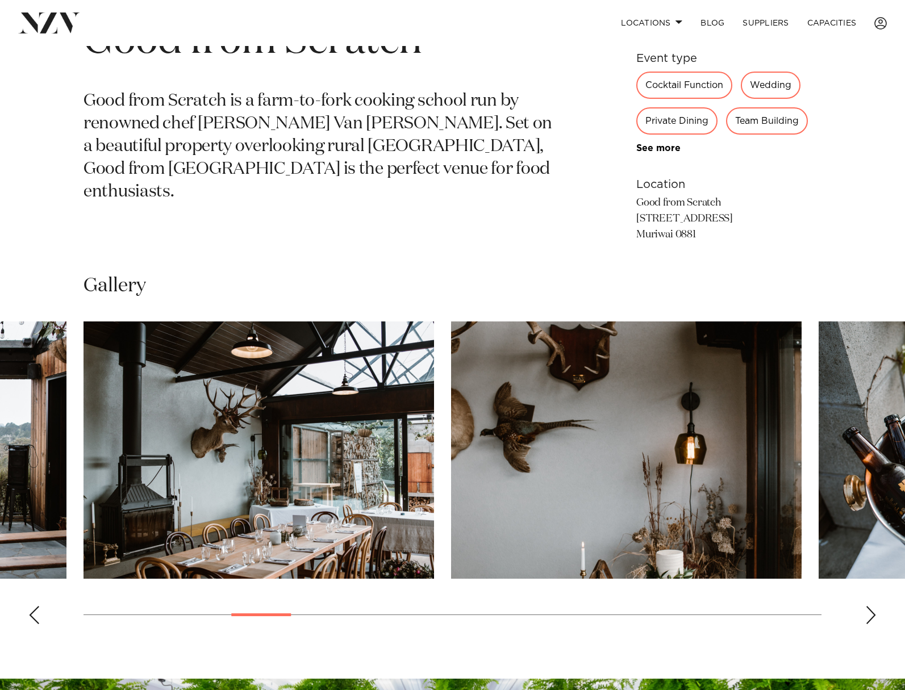
click at [870, 613] on div "Next slide" at bounding box center [870, 615] width 11 height 18
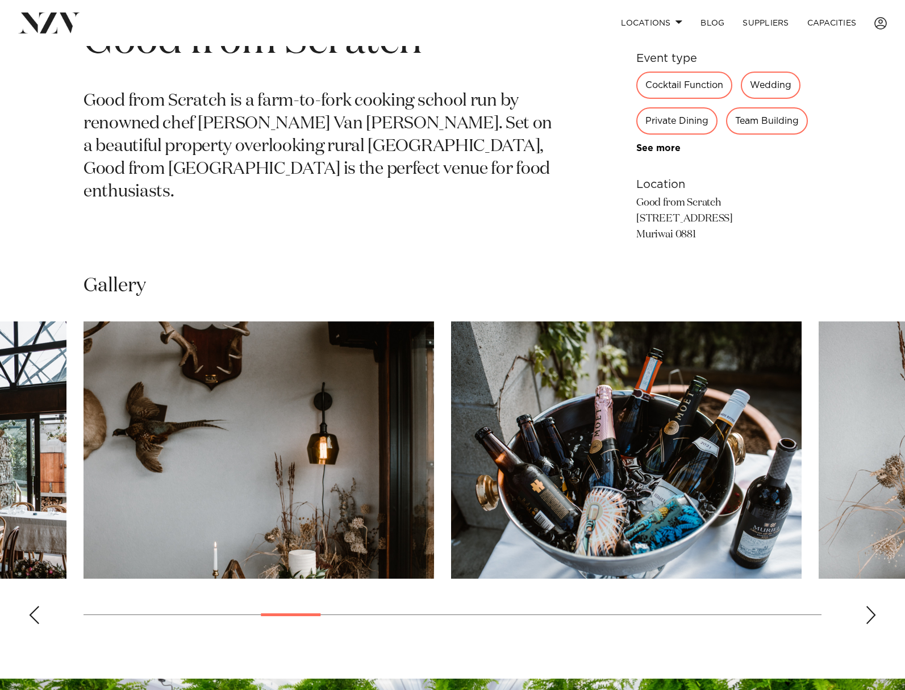
click at [870, 613] on div "Next slide" at bounding box center [870, 615] width 11 height 18
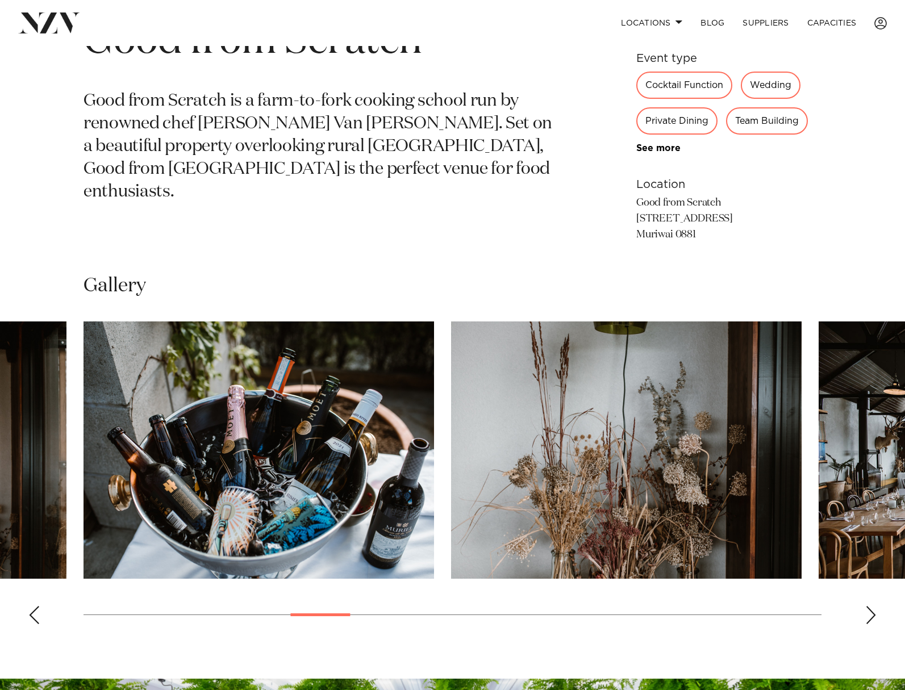
click at [870, 613] on div "Next slide" at bounding box center [870, 615] width 11 height 18
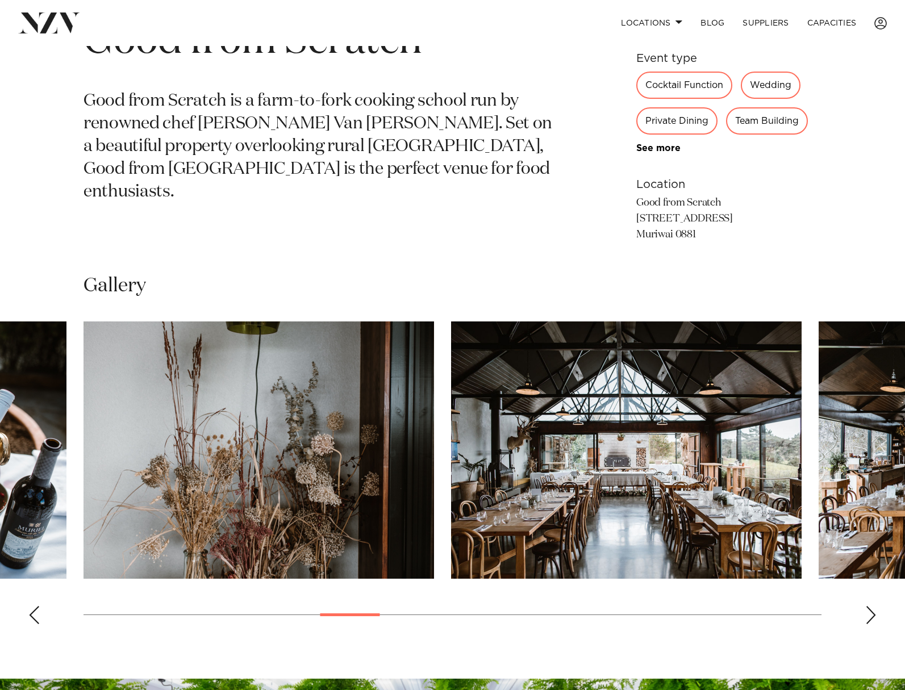
click at [870, 613] on div "Next slide" at bounding box center [870, 615] width 11 height 18
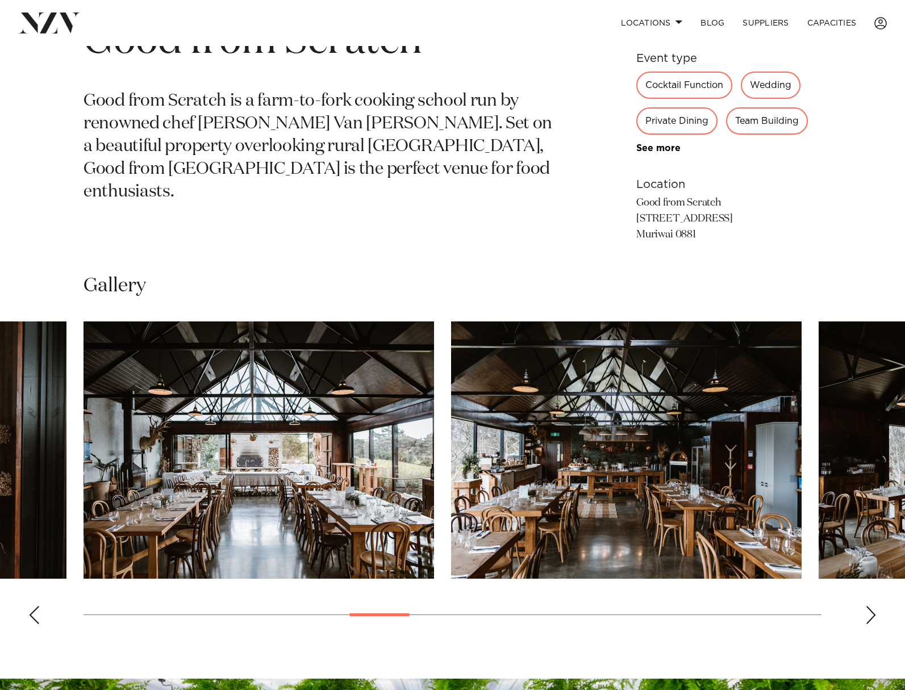
click at [870, 613] on div "Next slide" at bounding box center [870, 615] width 11 height 18
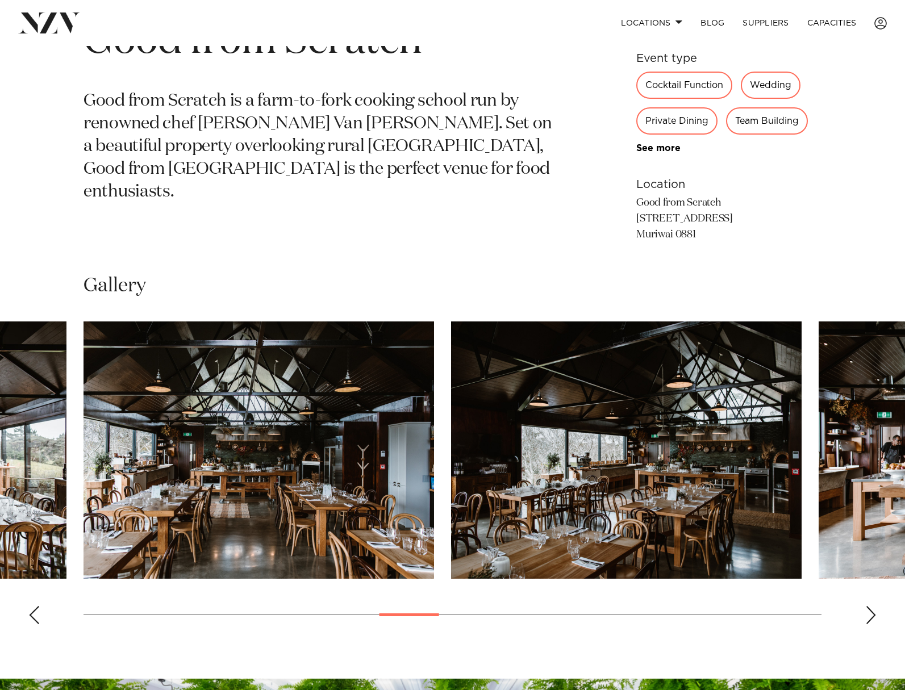
click at [870, 613] on div "Next slide" at bounding box center [870, 615] width 11 height 18
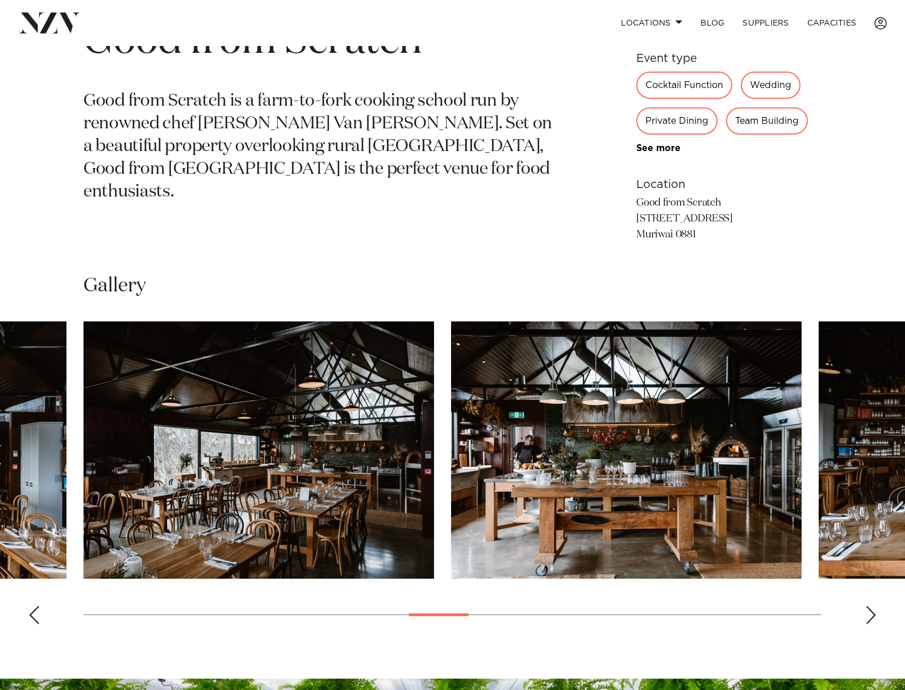
click at [870, 613] on div "Next slide" at bounding box center [870, 615] width 11 height 18
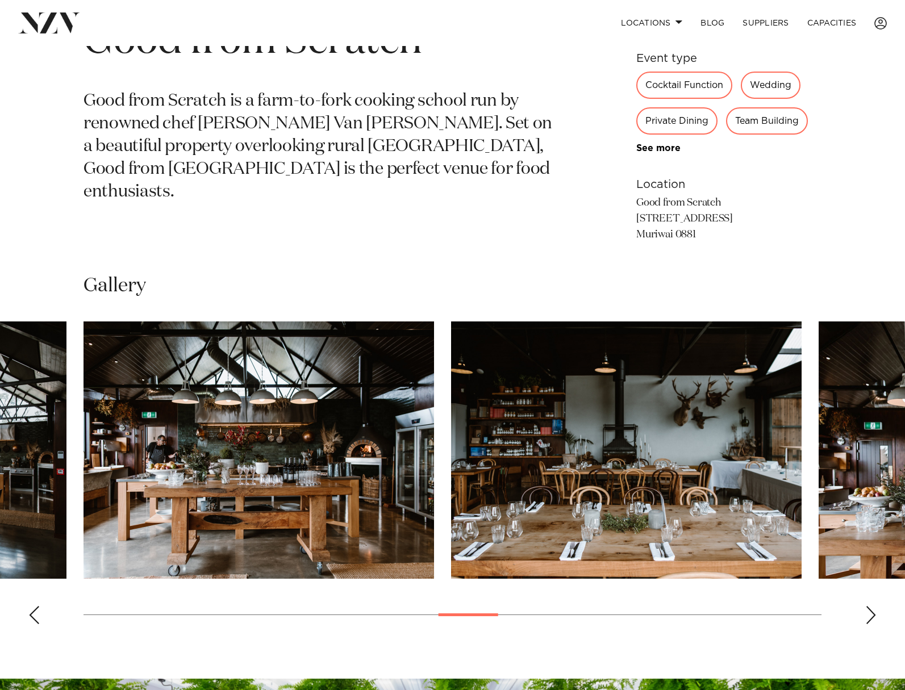
click at [870, 613] on div "Next slide" at bounding box center [870, 615] width 11 height 18
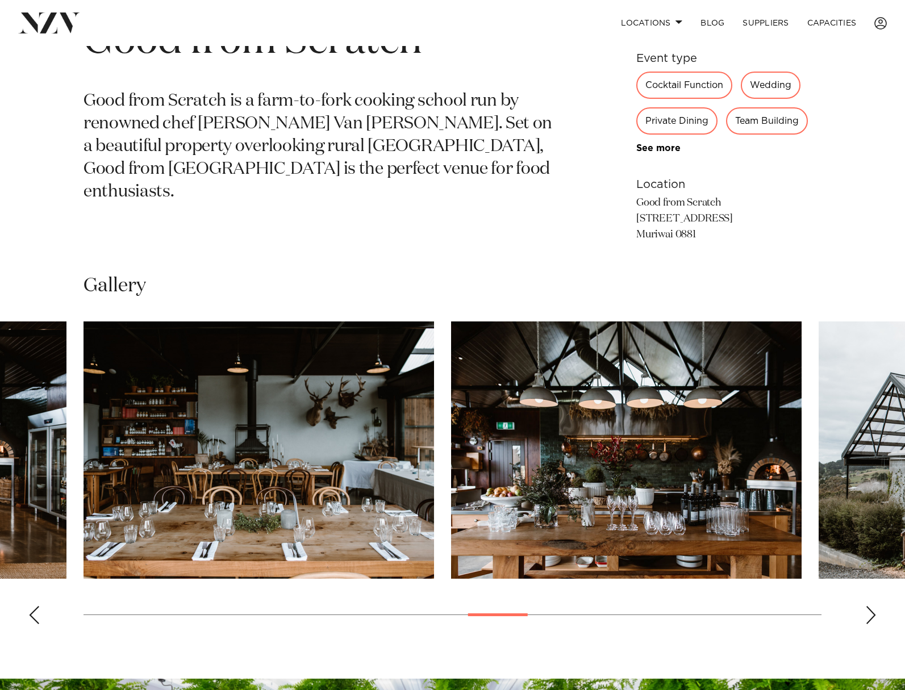
click at [869, 613] on div "Next slide" at bounding box center [870, 615] width 11 height 18
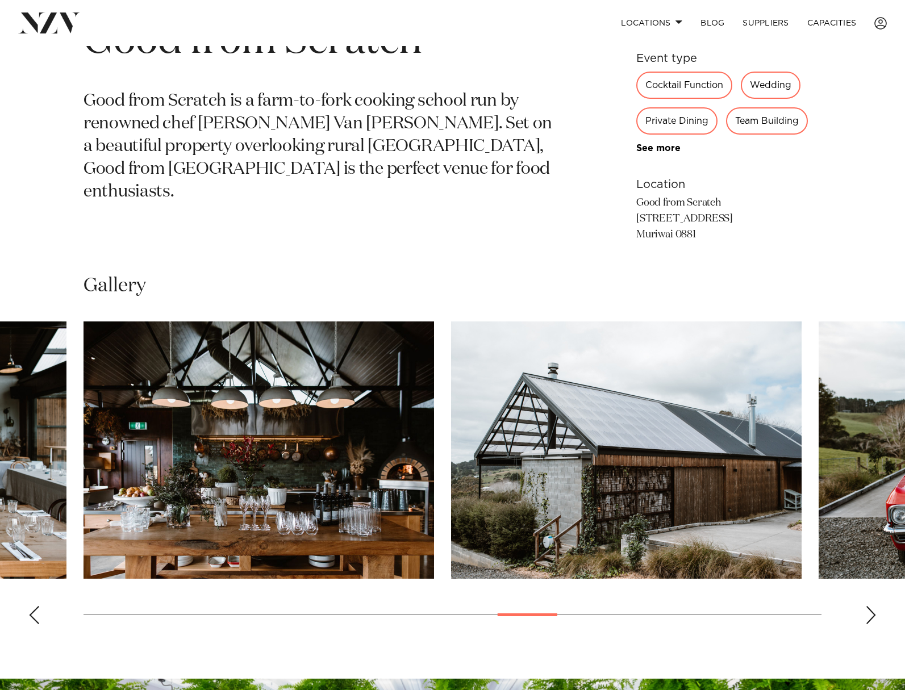
click at [869, 613] on div "Next slide" at bounding box center [870, 615] width 11 height 18
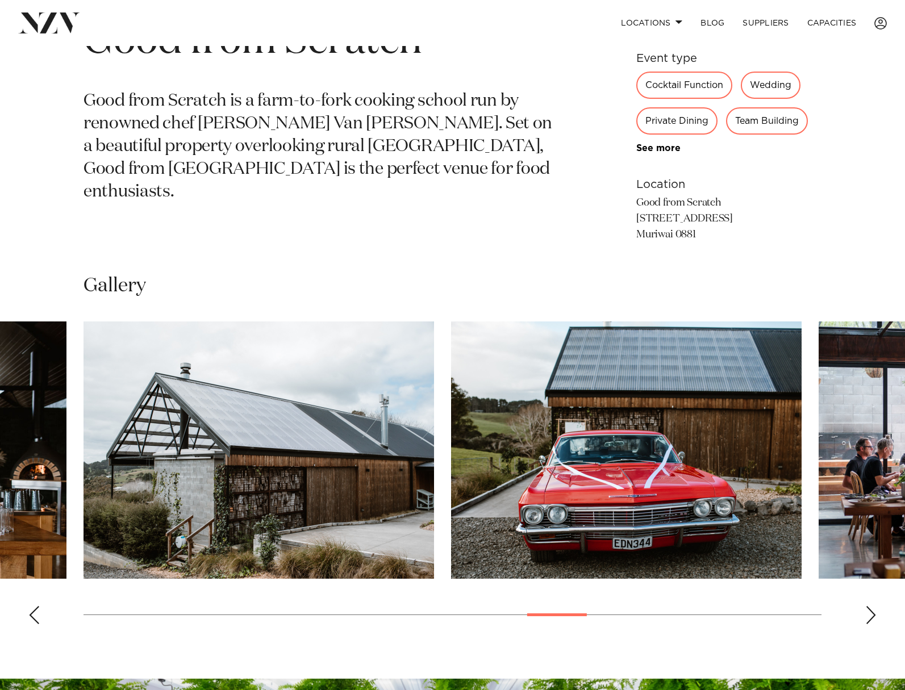
click at [869, 613] on div "Next slide" at bounding box center [870, 615] width 11 height 18
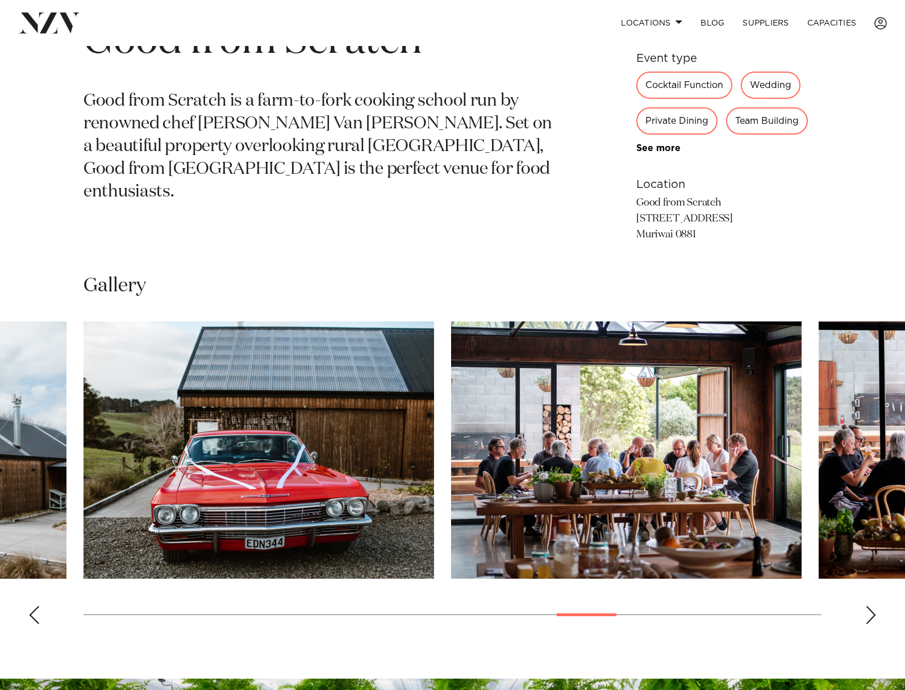
click at [869, 613] on div "Next slide" at bounding box center [870, 615] width 11 height 18
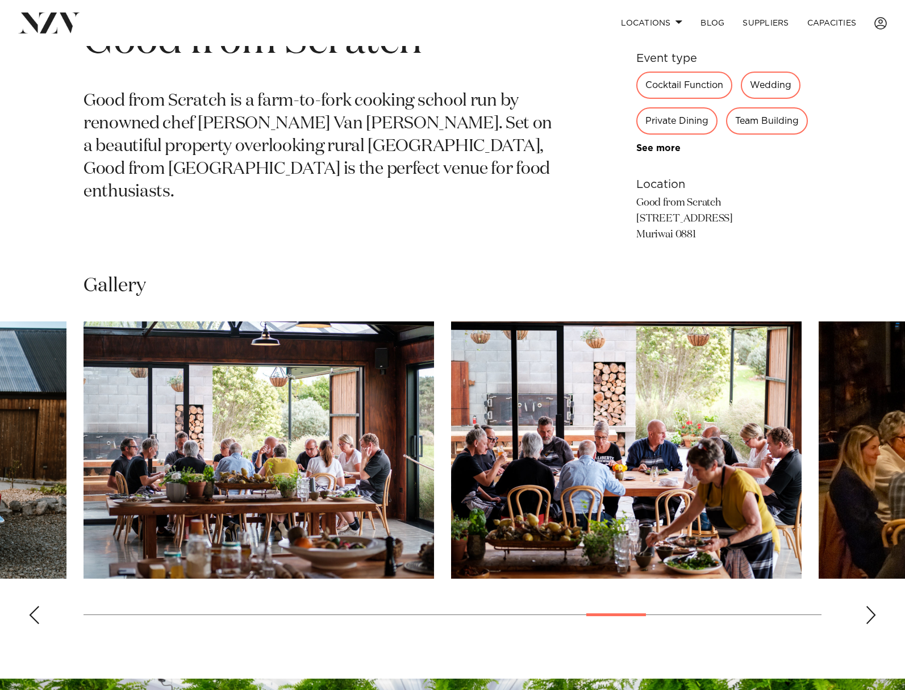
click at [870, 614] on div "Next slide" at bounding box center [870, 615] width 11 height 18
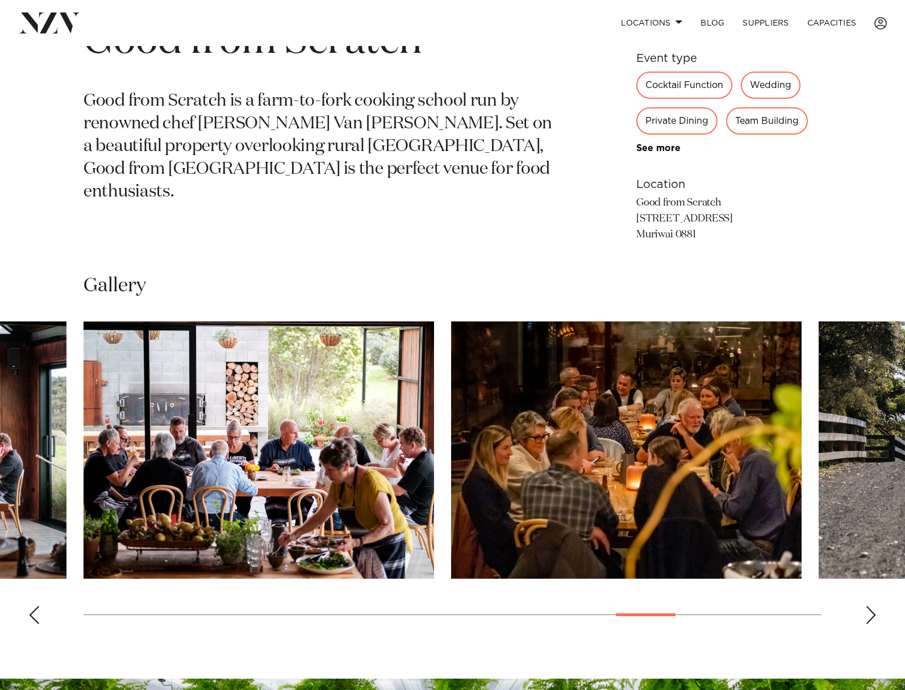
click at [868, 616] on div "Next slide" at bounding box center [870, 615] width 11 height 18
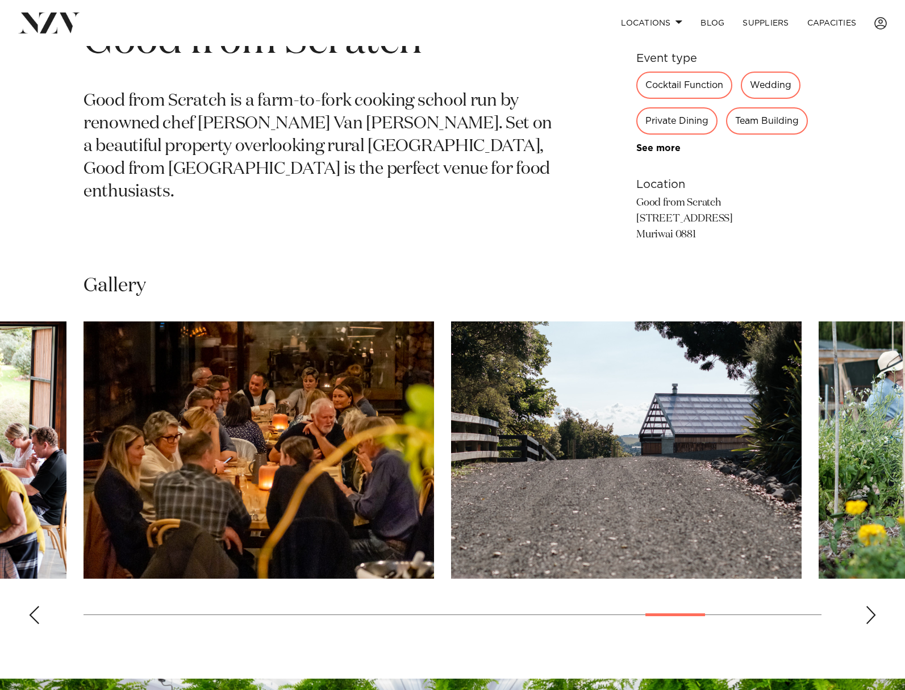
click at [868, 616] on div "Next slide" at bounding box center [870, 615] width 11 height 18
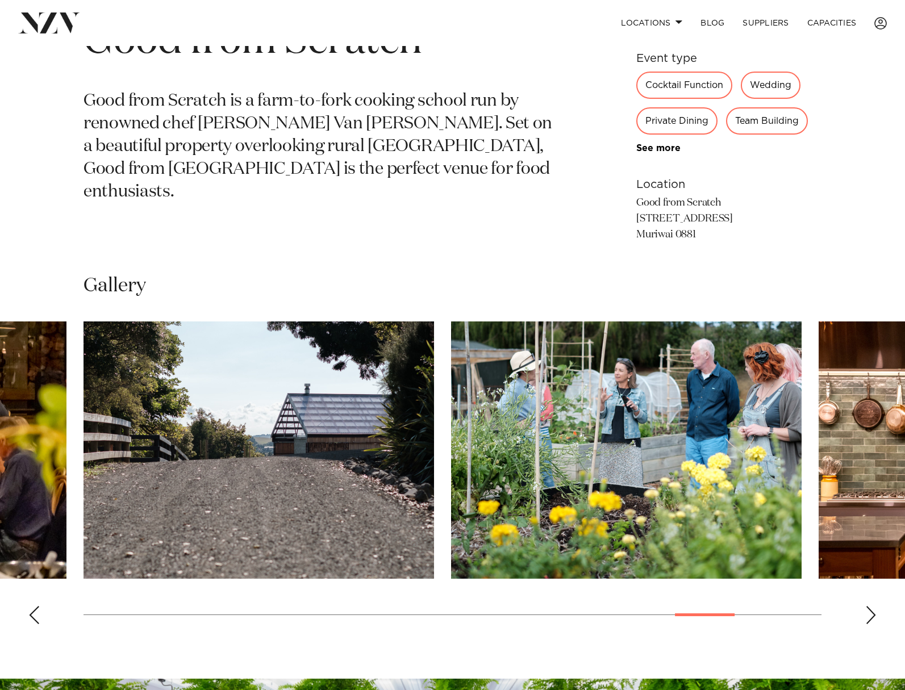
click at [868, 616] on div "Next slide" at bounding box center [870, 615] width 11 height 18
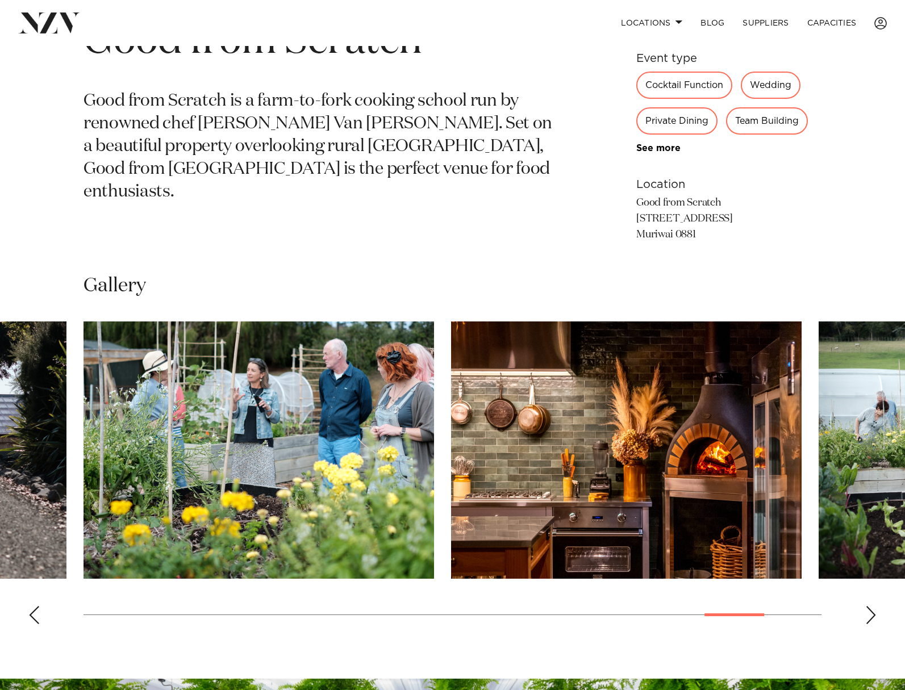
click at [868, 616] on div "Next slide" at bounding box center [870, 615] width 11 height 18
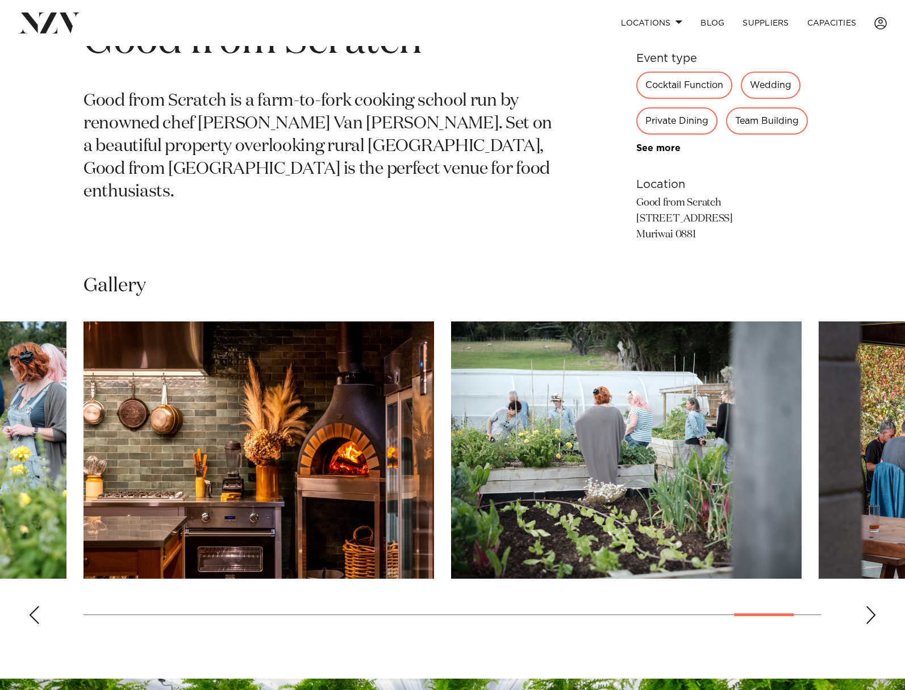
click at [868, 616] on div "Next slide" at bounding box center [870, 615] width 11 height 18
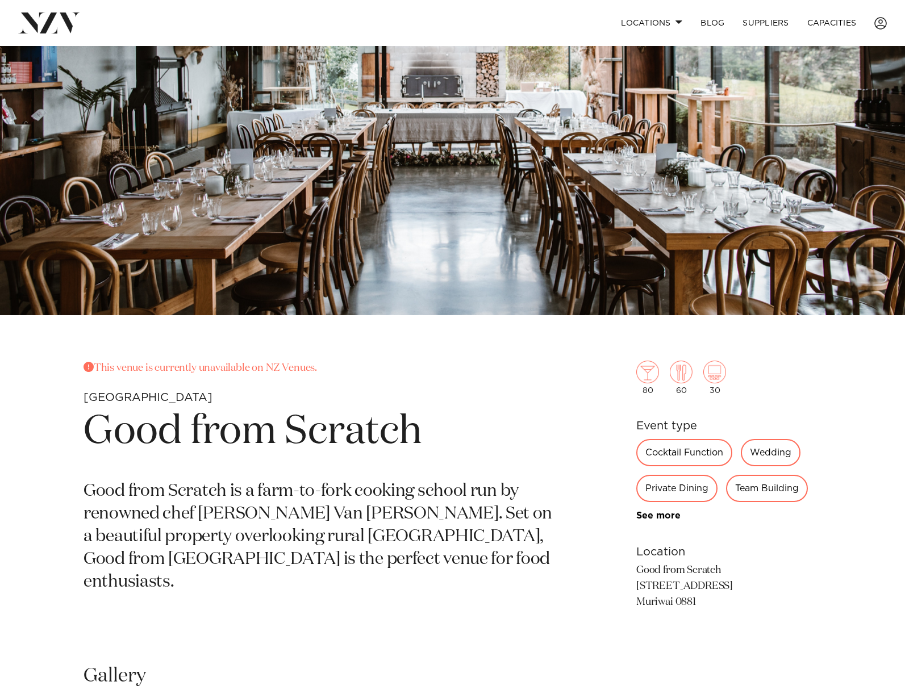
scroll to position [204, 0]
